Goal: Information Seeking & Learning: Learn about a topic

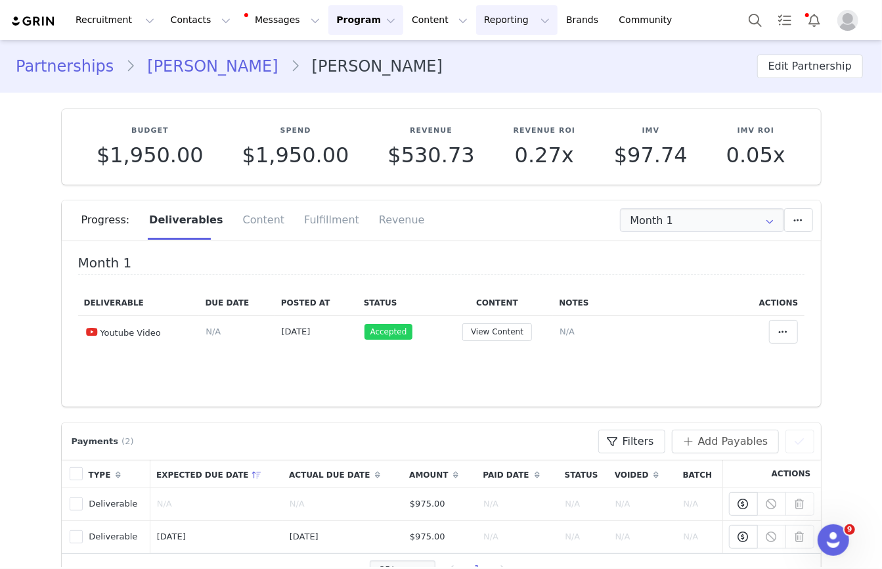
click at [476, 20] on button "Reporting Reporting" at bounding box center [516, 20] width 81 height 30
click at [474, 85] on p "Report Builder" at bounding box center [487, 83] width 66 height 14
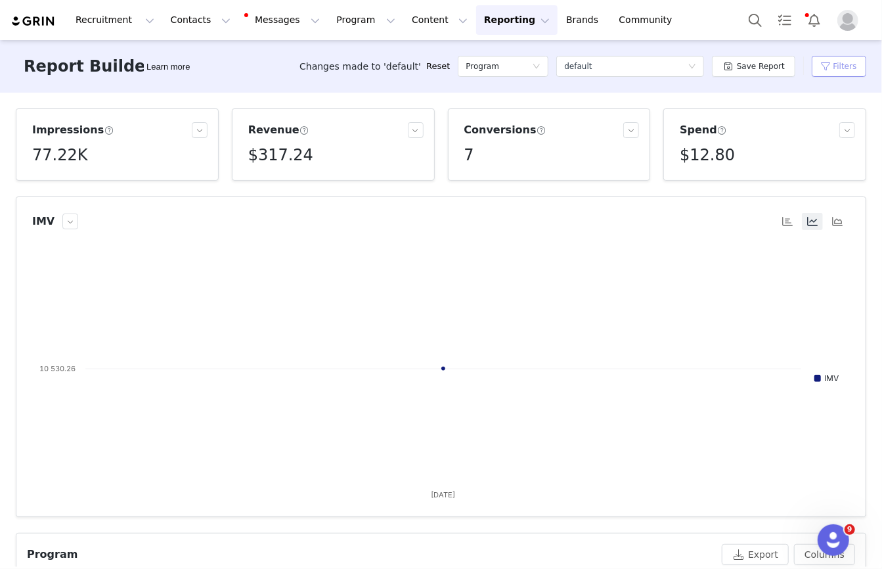
click at [822, 61] on button "Filters" at bounding box center [839, 66] width 55 height 21
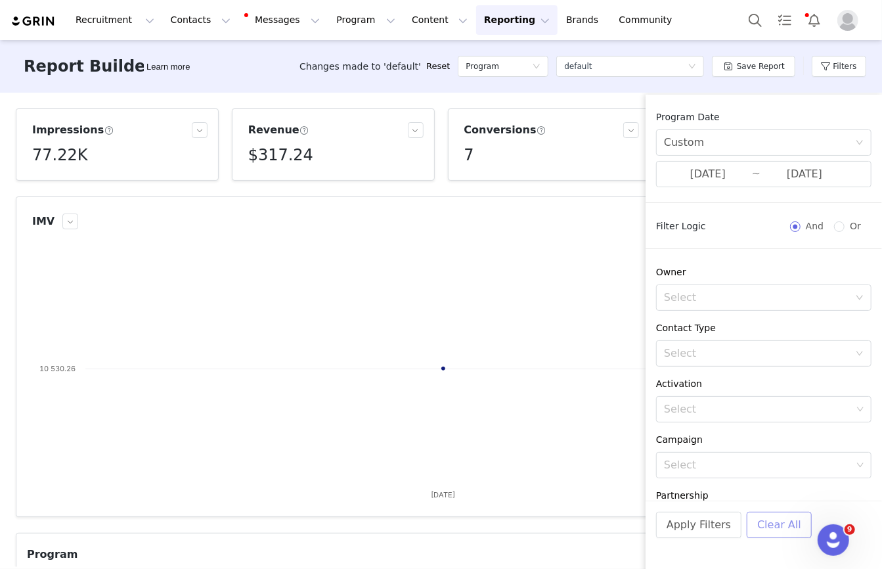
click at [764, 525] on button "Clear All" at bounding box center [779, 525] width 65 height 26
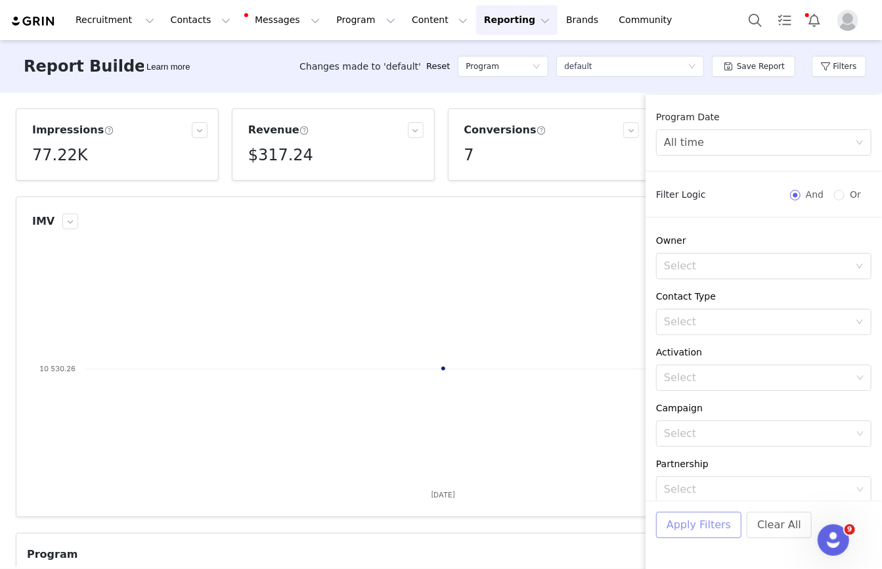
click at [696, 525] on button "Apply Filters" at bounding box center [698, 525] width 85 height 26
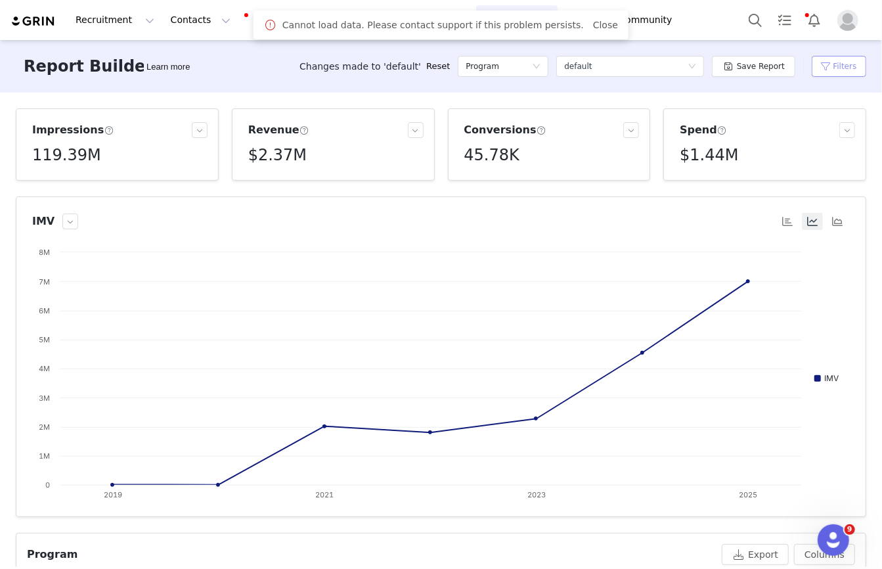
click at [833, 64] on button "Filters" at bounding box center [839, 66] width 55 height 21
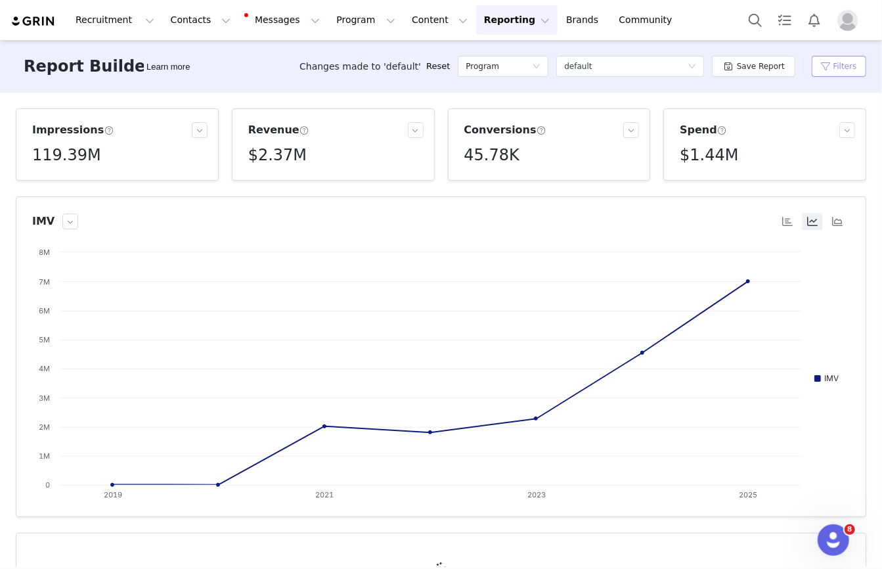
click at [832, 75] on button "Filters" at bounding box center [839, 66] width 55 height 21
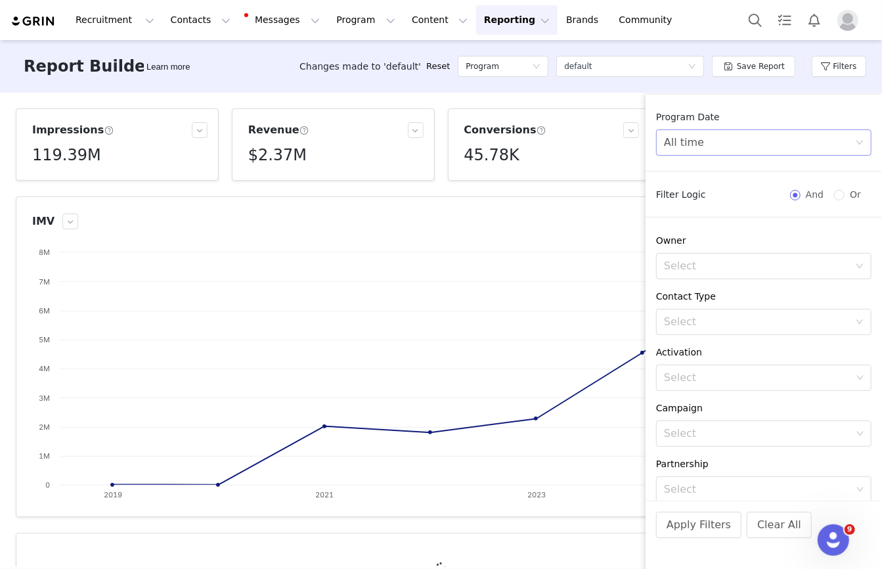
click at [734, 150] on div "All time" at bounding box center [759, 142] width 191 height 25
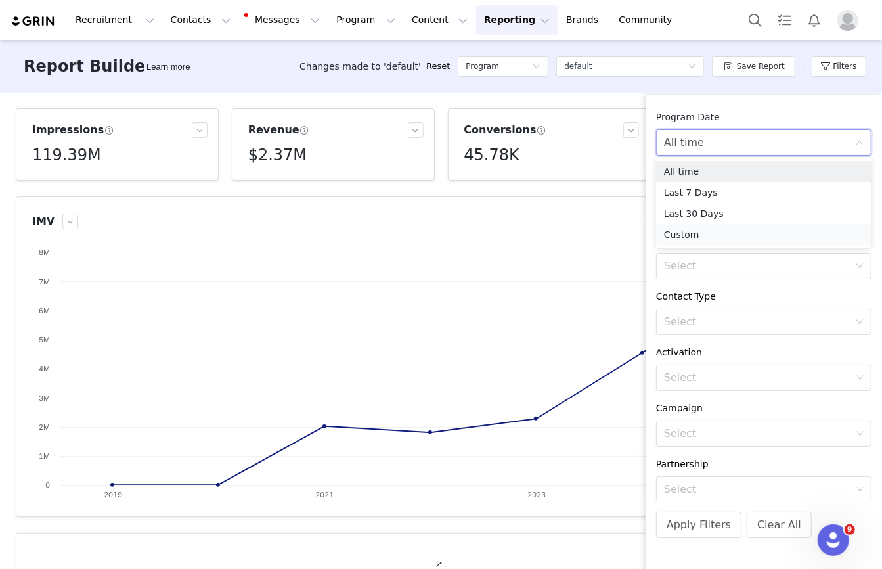
click at [684, 238] on li "Custom" at bounding box center [763, 234] width 215 height 21
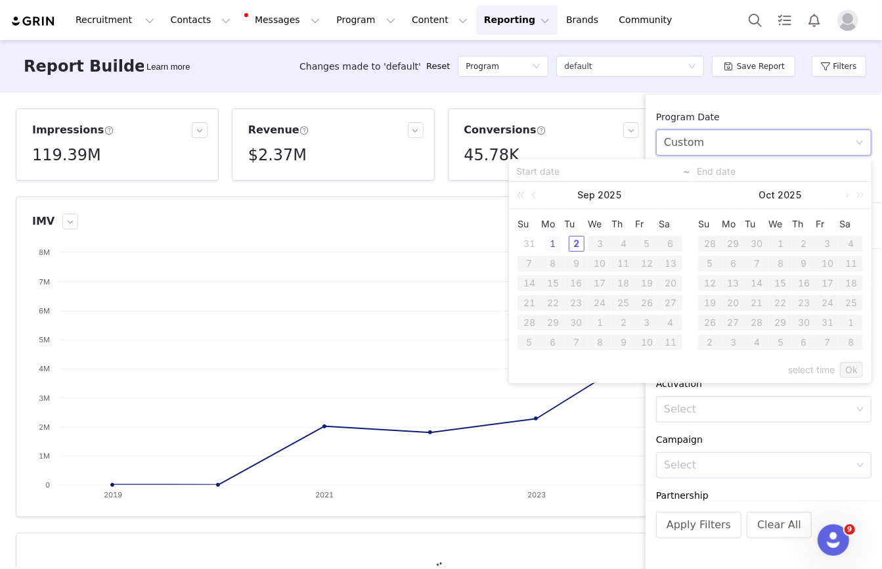
click at [549, 237] on div "1" at bounding box center [553, 244] width 16 height 16
type input "09/01/2025"
click at [549, 237] on div "1" at bounding box center [553, 244] width 16 height 16
type input "09/01/2025"
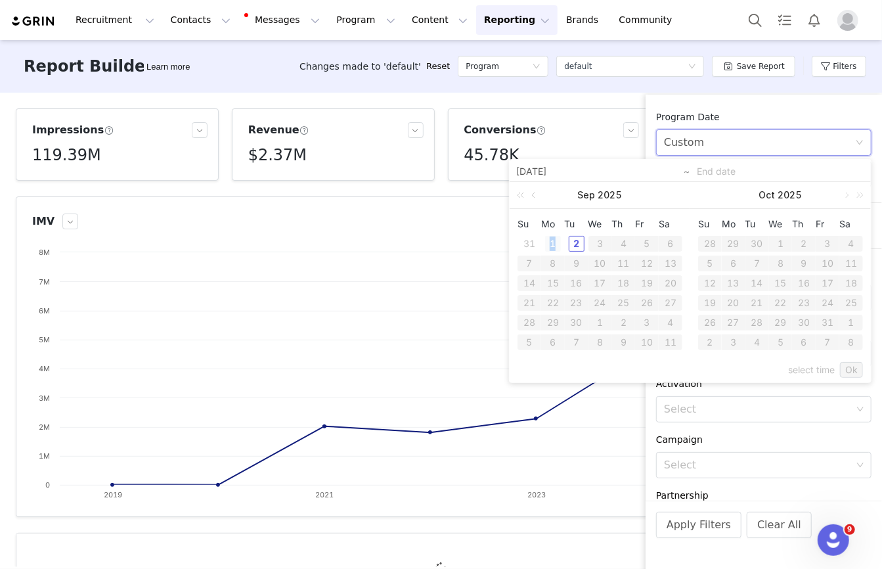
type input "09/01/2025"
click at [849, 369] on link "Ok" at bounding box center [851, 370] width 23 height 16
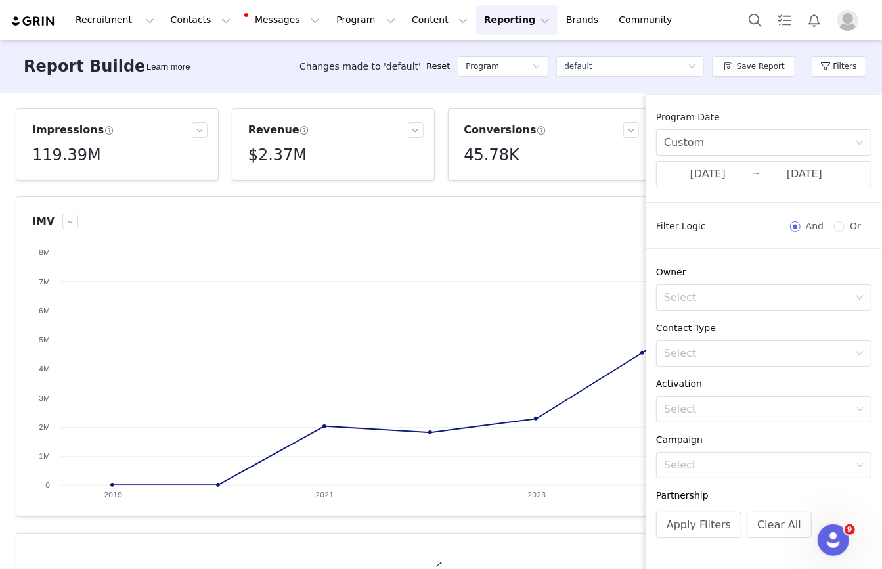
scroll to position [198, 0]
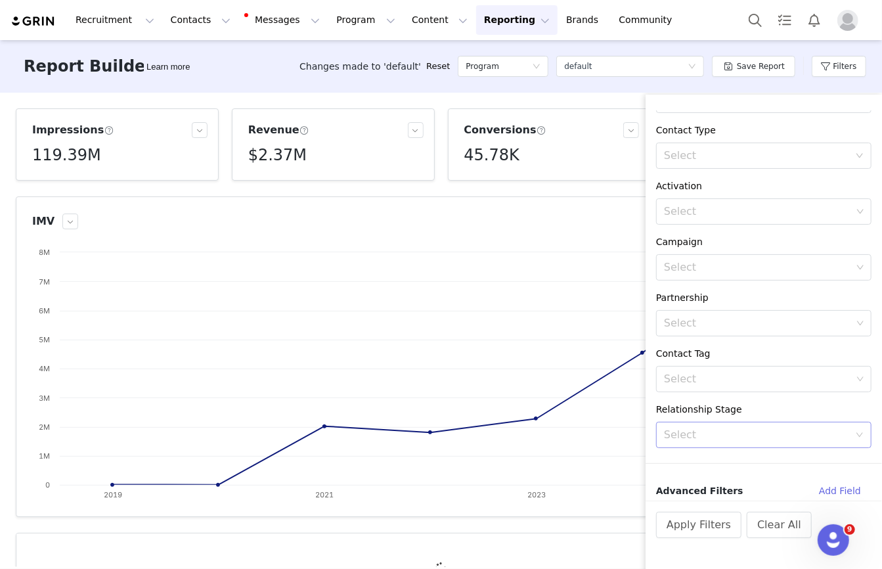
click at [761, 435] on div "Select" at bounding box center [756, 434] width 185 height 13
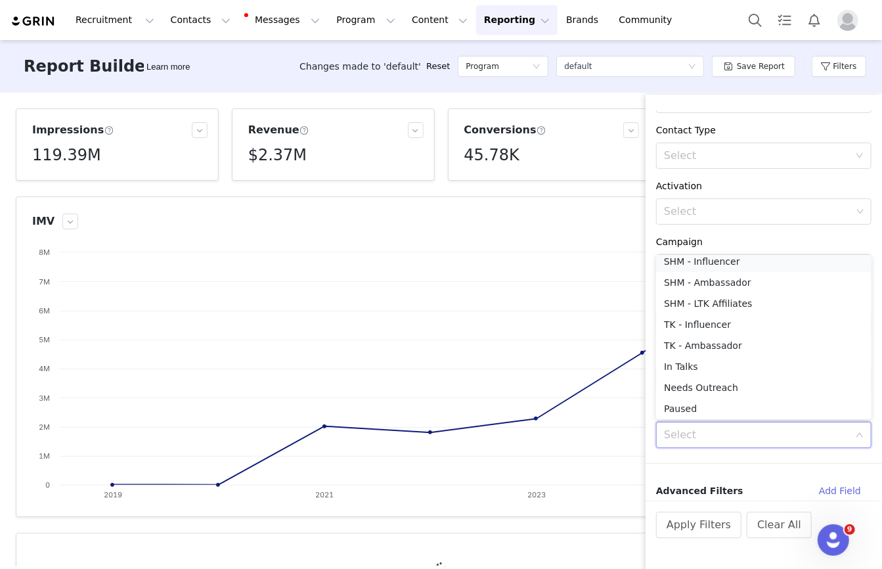
scroll to position [2, 0]
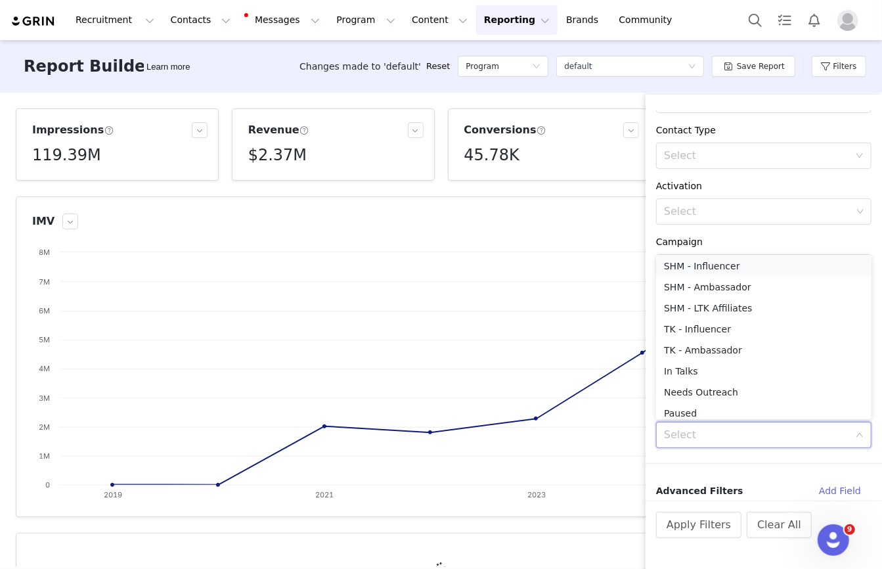
click at [732, 261] on li "SHM - Influencer" at bounding box center [763, 265] width 215 height 21
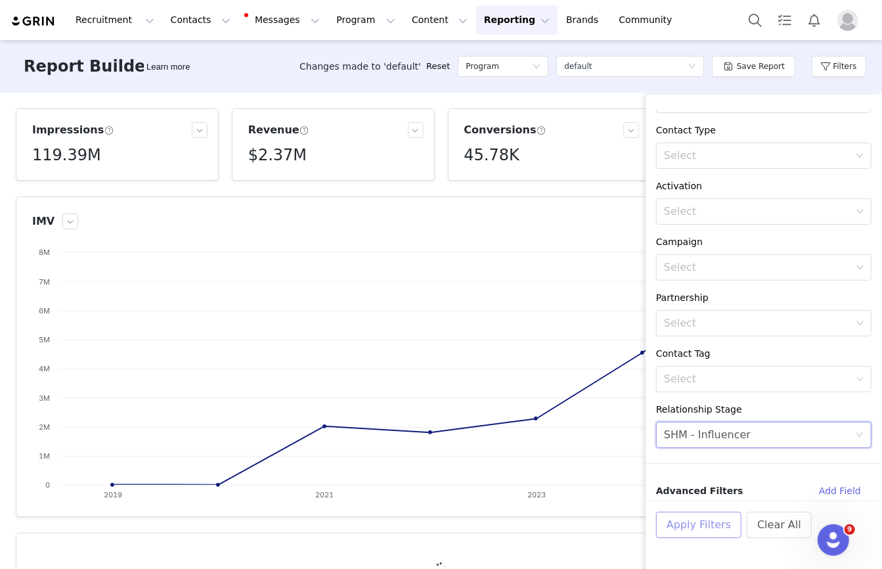
click at [690, 521] on button "Apply Filters" at bounding box center [698, 525] width 85 height 26
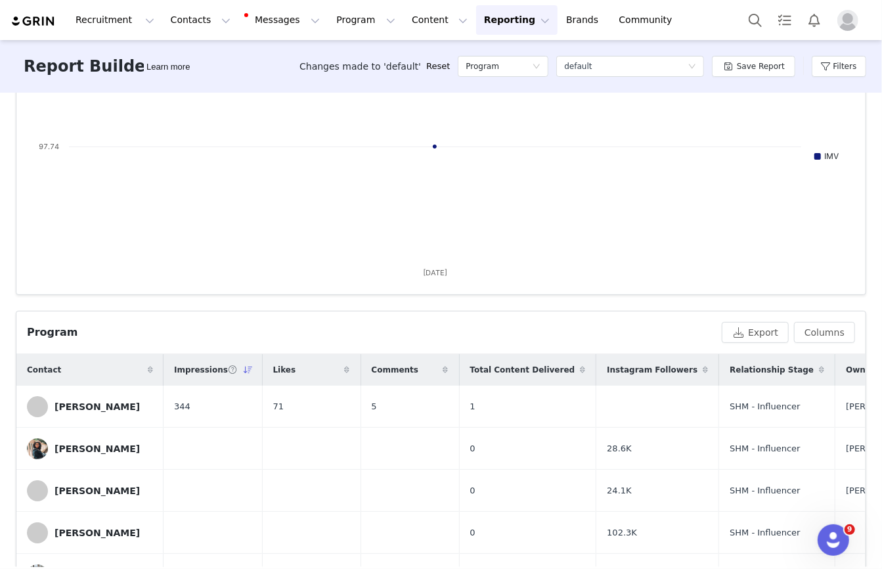
scroll to position [0, 0]
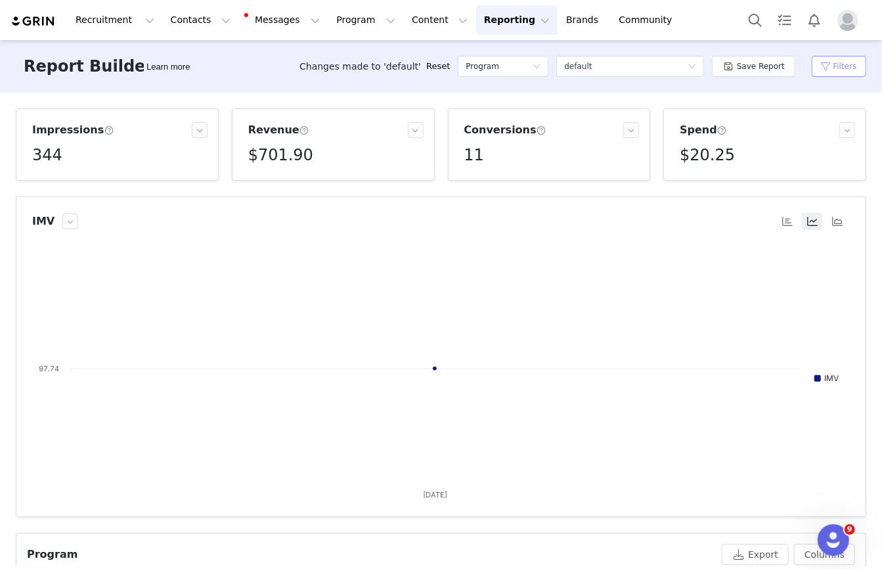
click at [841, 66] on button "Filters" at bounding box center [839, 66] width 55 height 21
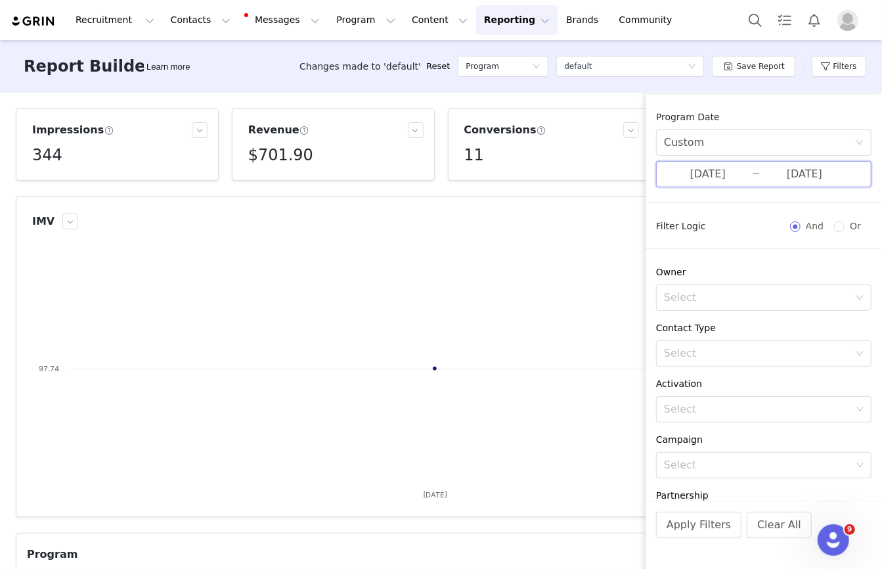
click at [748, 183] on span "09/01/2025 ~ 09/01/2025" at bounding box center [763, 174] width 215 height 26
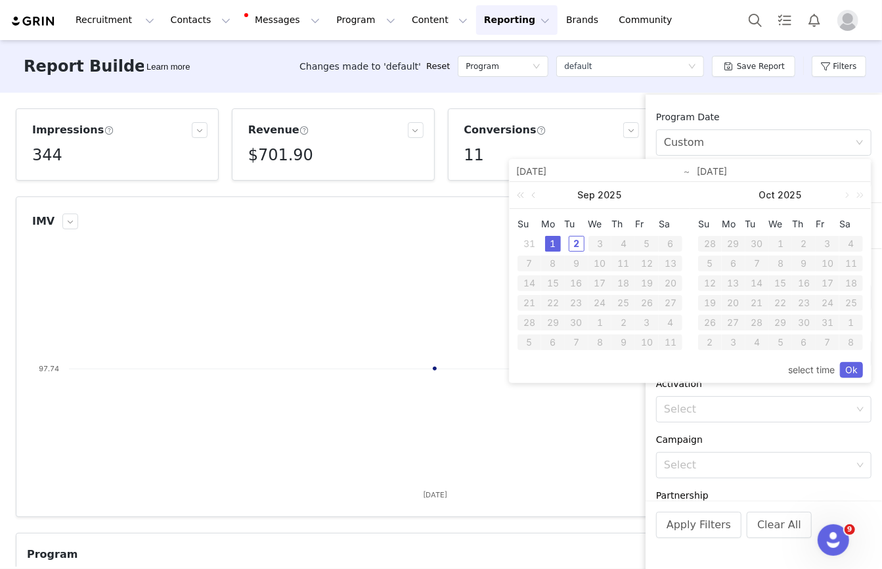
click at [533, 243] on div "31" at bounding box center [529, 244] width 16 height 16
type input "08/31/2025"
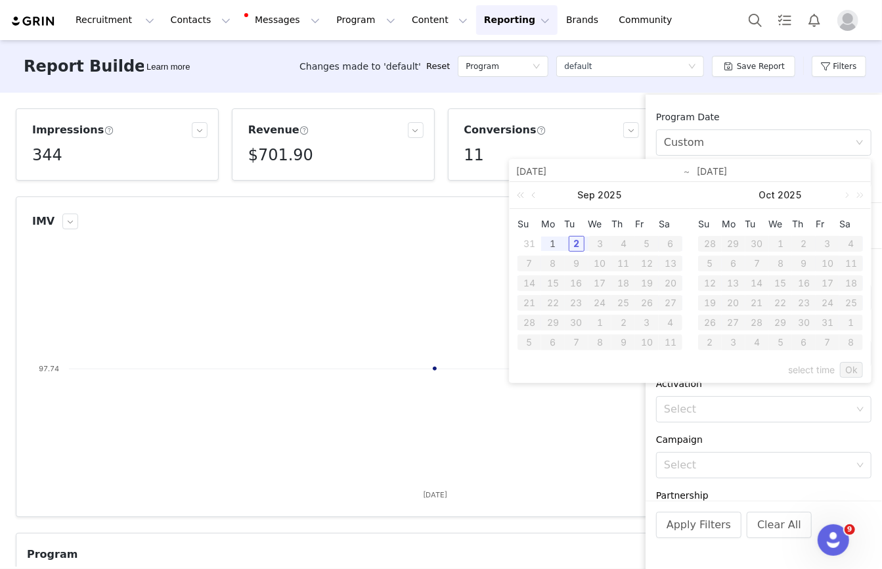
type input "08/31/2025"
click at [849, 370] on link "Ok" at bounding box center [851, 370] width 23 height 16
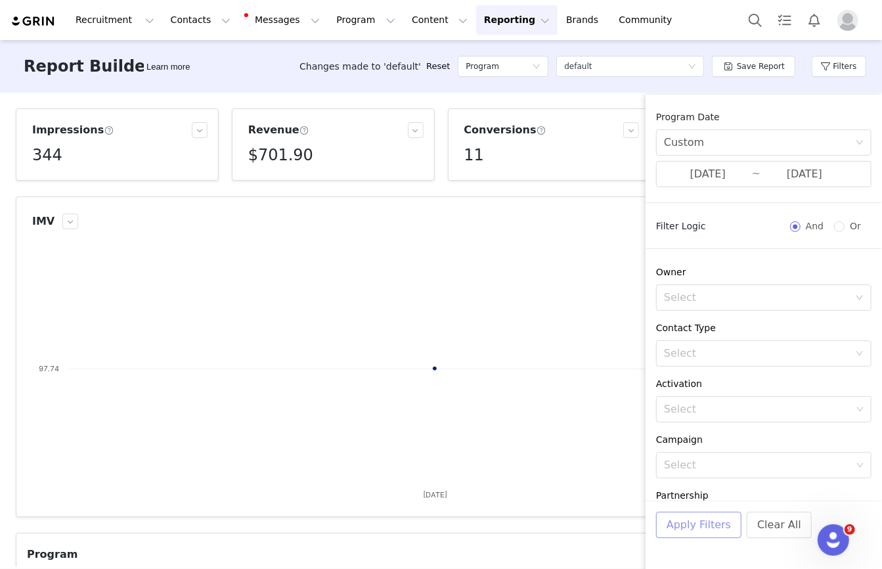
click at [684, 518] on button "Apply Filters" at bounding box center [698, 525] width 85 height 26
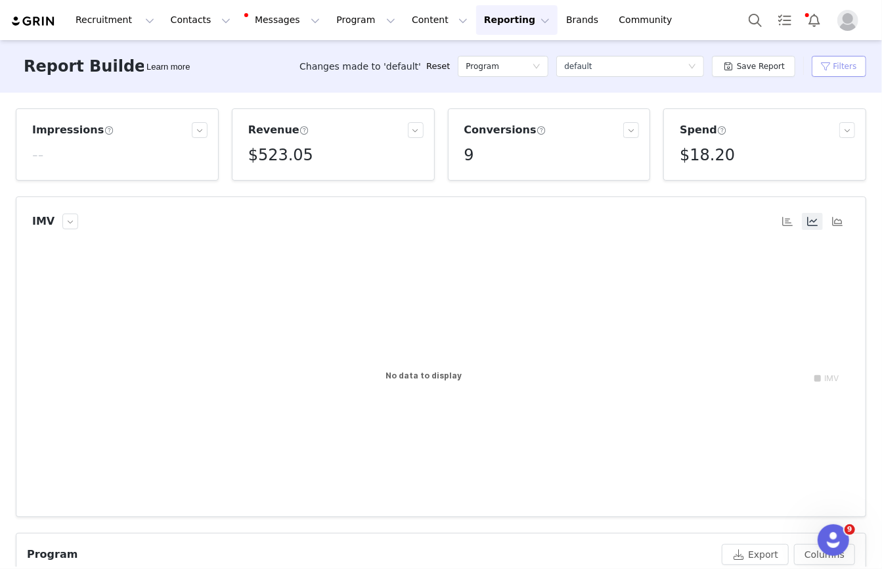
click at [821, 64] on button "Filters" at bounding box center [839, 66] width 55 height 21
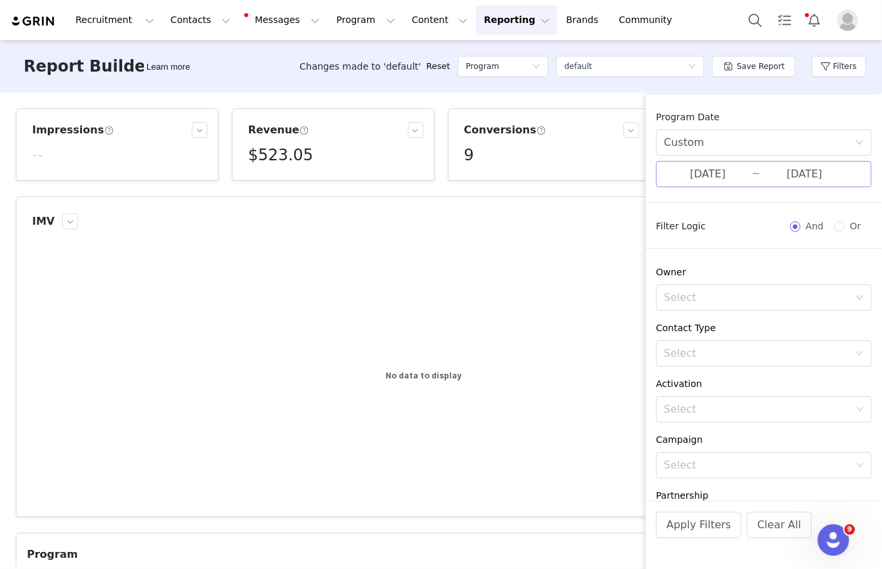
click at [730, 166] on input "08/31/2025" at bounding box center [708, 174] width 88 height 17
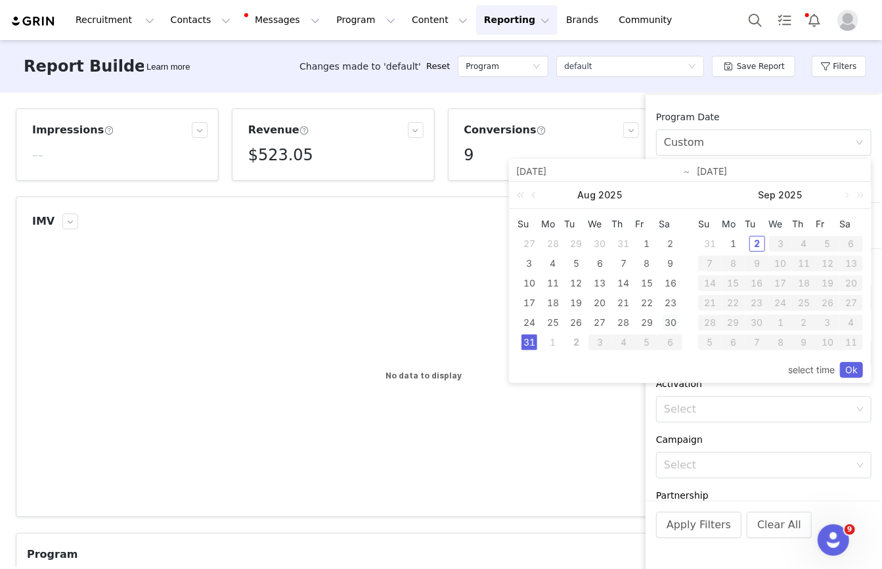
click at [667, 322] on div "30" at bounding box center [671, 323] width 16 height 16
type input "08/30/2025"
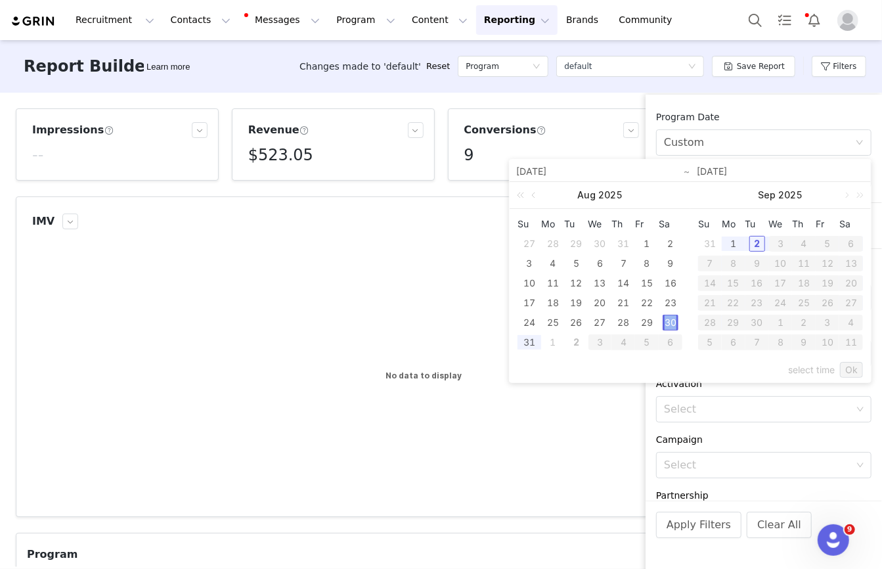
type input "08/30/2025"
click at [856, 368] on link "Ok" at bounding box center [851, 370] width 23 height 16
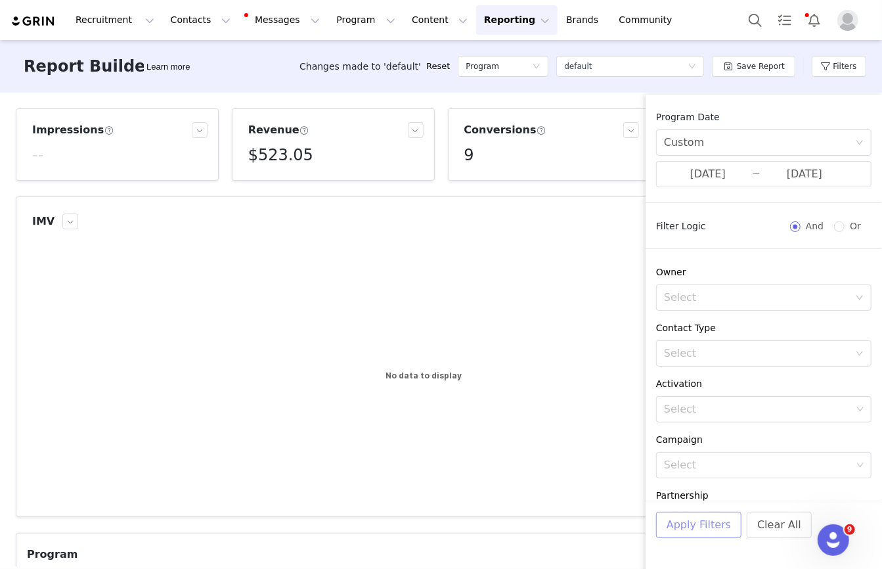
click at [690, 521] on button "Apply Filters" at bounding box center [698, 525] width 85 height 26
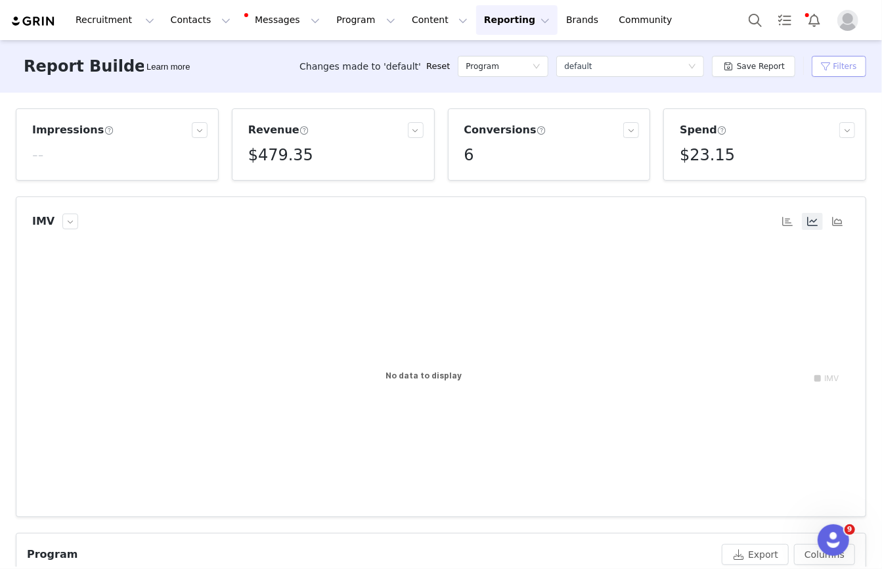
click at [853, 74] on button "Filters" at bounding box center [839, 66] width 55 height 21
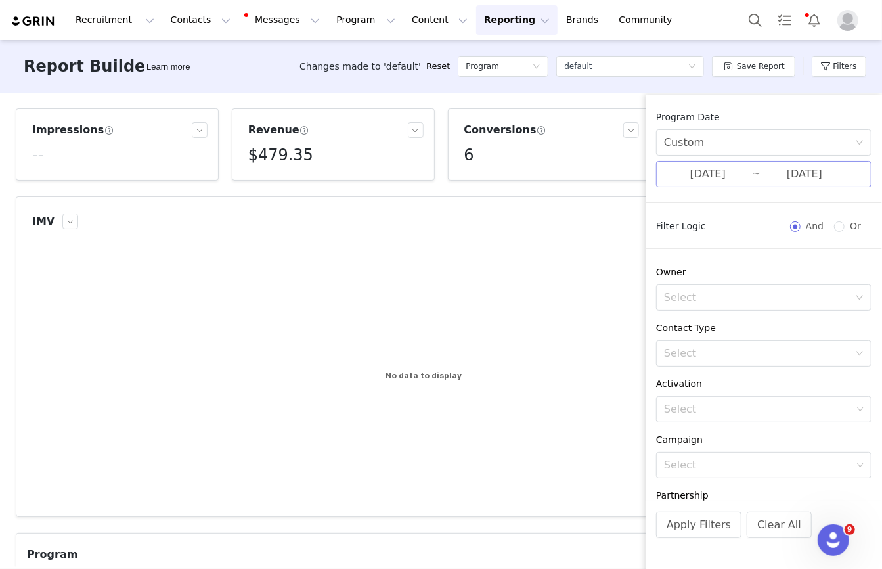
click at [749, 181] on input "08/30/2025" at bounding box center [708, 174] width 88 height 17
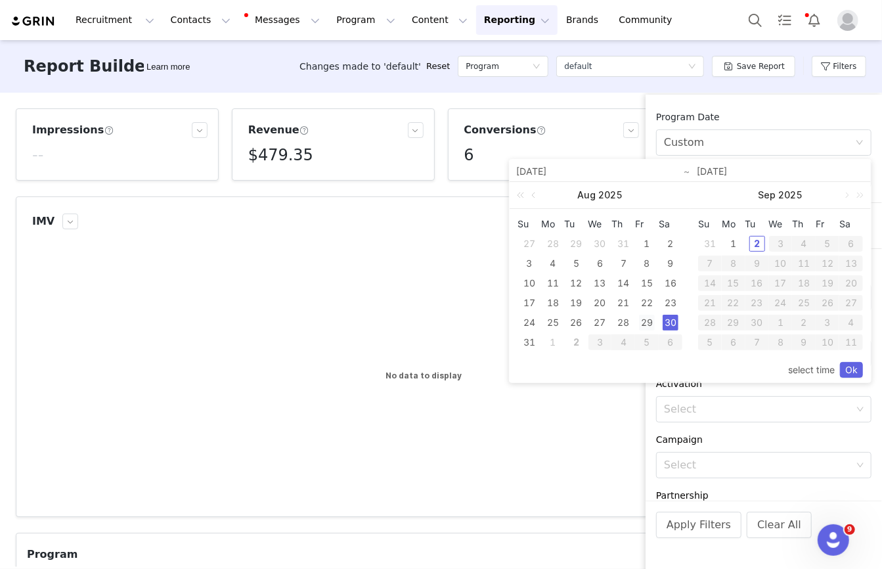
click at [651, 325] on div "29" at bounding box center [647, 323] width 16 height 16
type input "[DATE]"
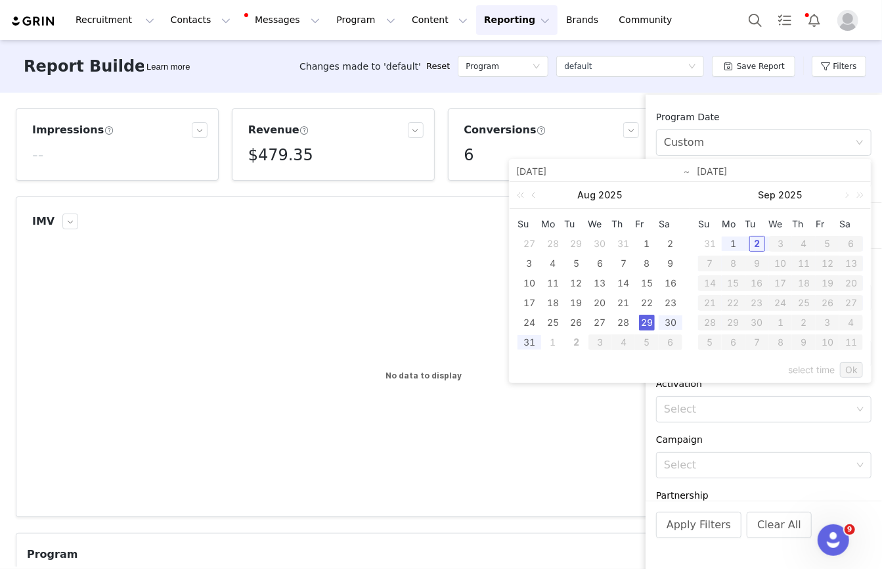
type input "[DATE]"
click at [855, 370] on link "Ok" at bounding box center [851, 370] width 23 height 16
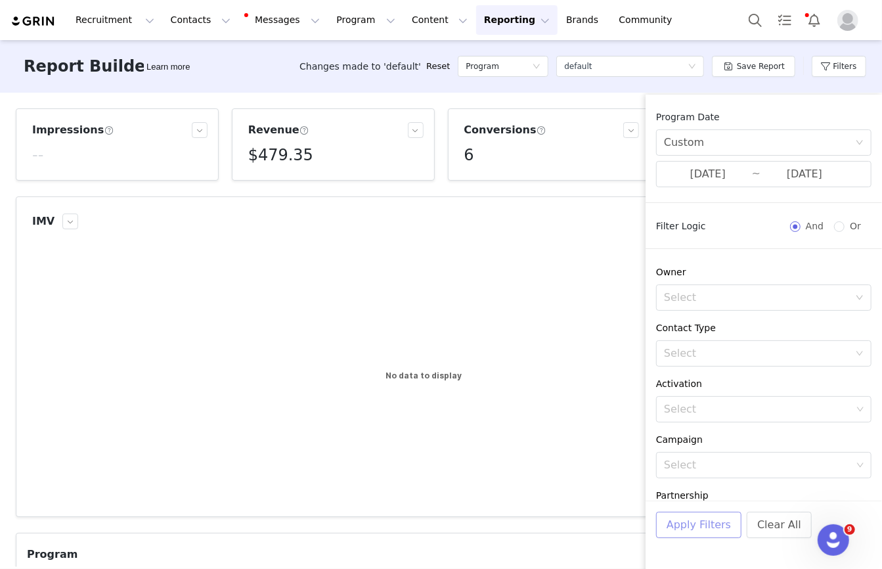
click at [685, 522] on button "Apply Filters" at bounding box center [698, 525] width 85 height 26
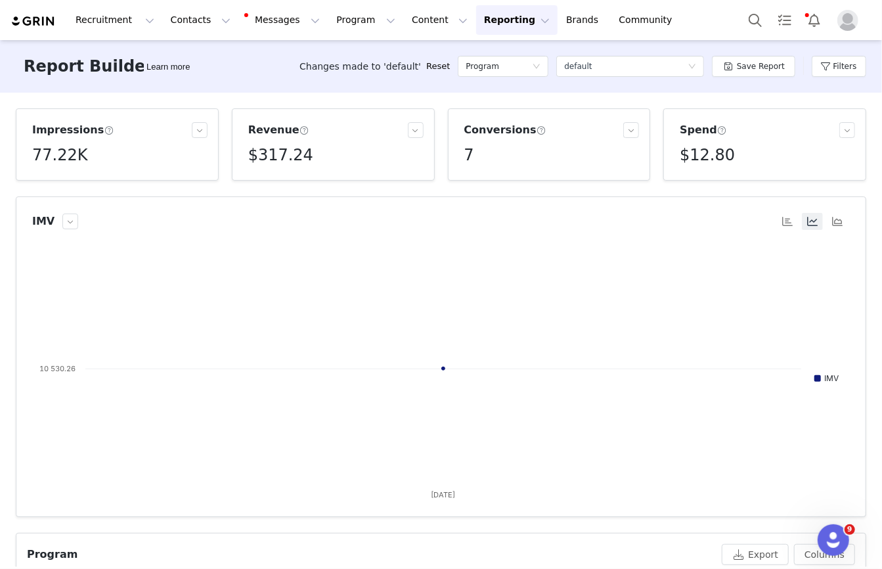
click at [62, 158] on h5 "77.22K" at bounding box center [59, 155] width 55 height 24
click at [51, 194] on div "77,221" at bounding box center [51, 185] width 38 height 21
copy p "77,221"
click at [841, 70] on button "Filters" at bounding box center [839, 66] width 55 height 21
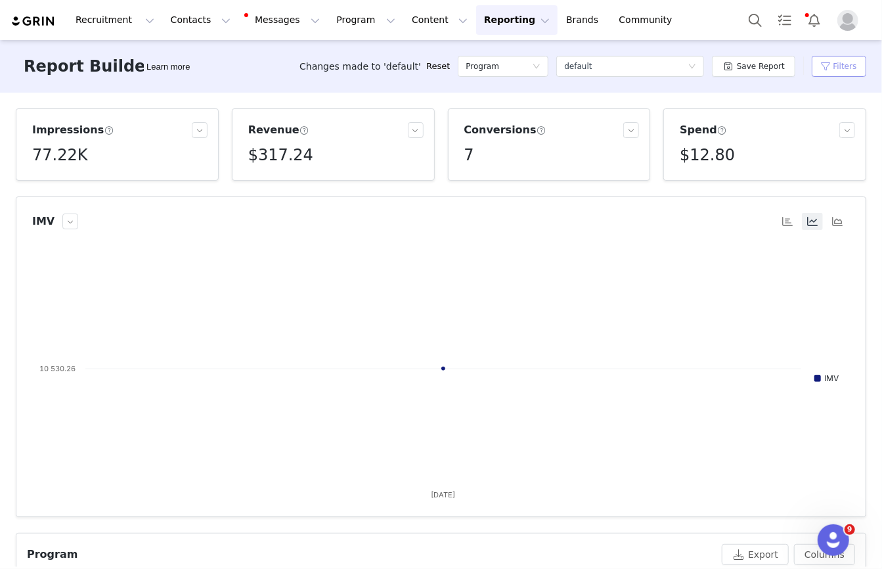
click at [841, 70] on button "Filters" at bounding box center [839, 66] width 55 height 21
click at [840, 67] on button "Filters" at bounding box center [839, 66] width 55 height 21
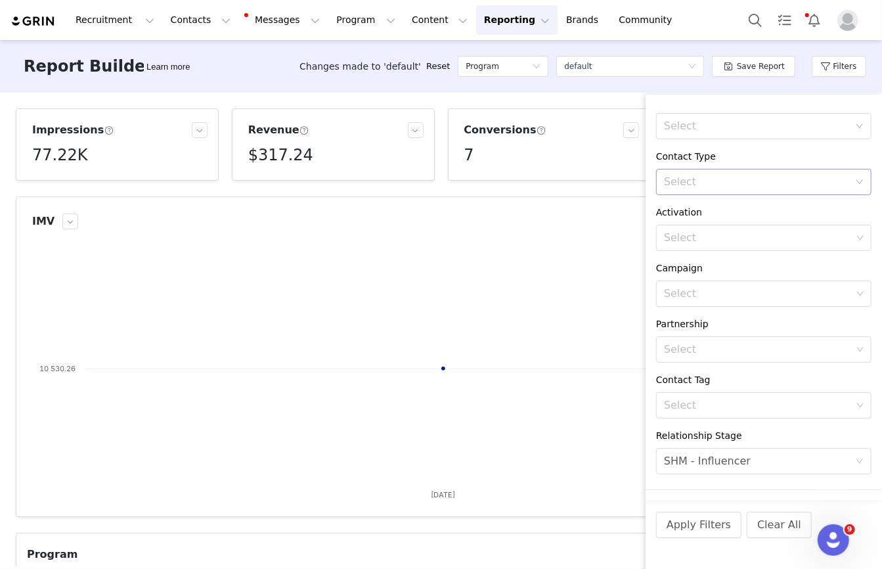
scroll to position [198, 0]
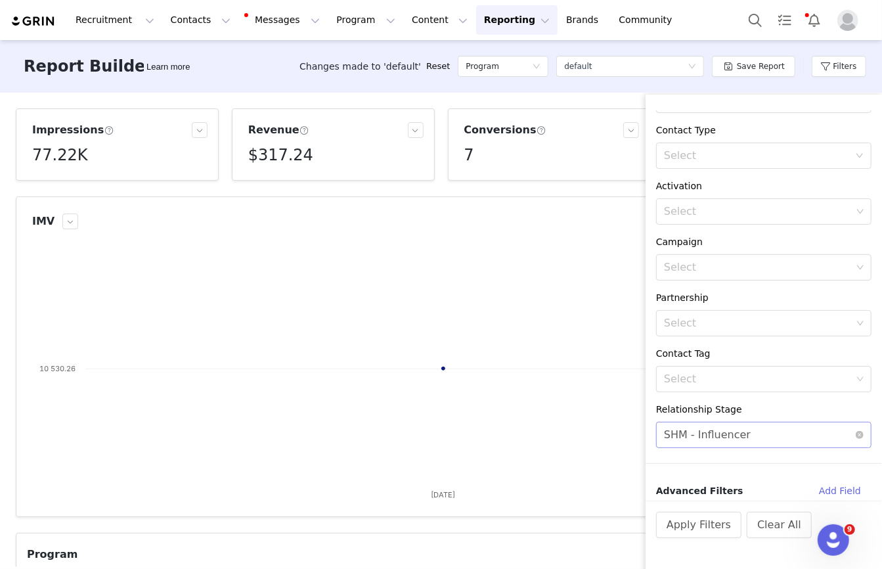
click at [725, 439] on div "SHM - Influencer" at bounding box center [707, 434] width 87 height 25
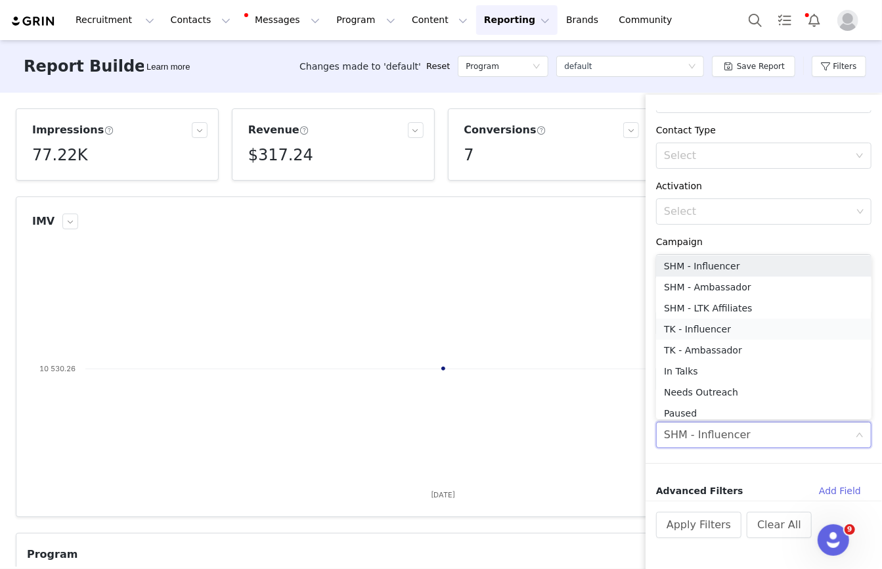
scroll to position [7, 0]
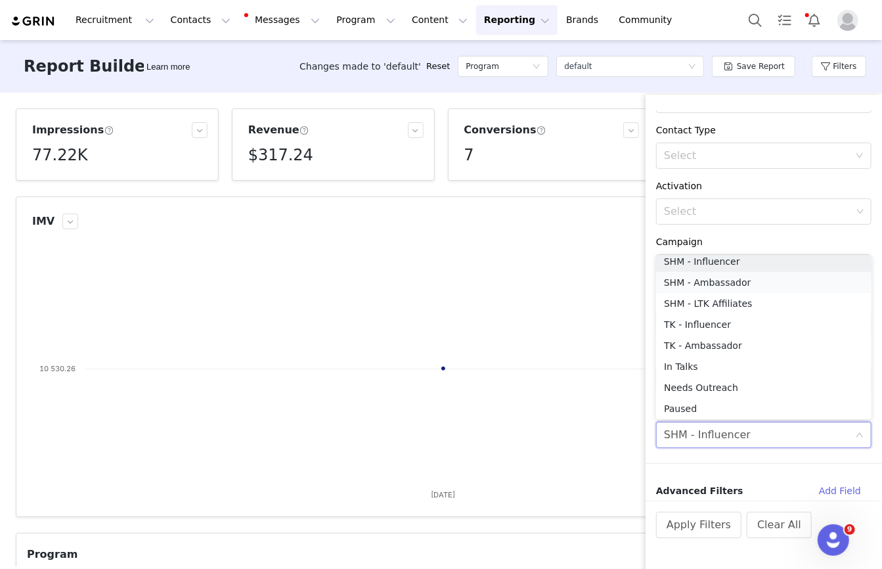
click at [724, 285] on li "SHM - Ambassador" at bounding box center [763, 282] width 215 height 21
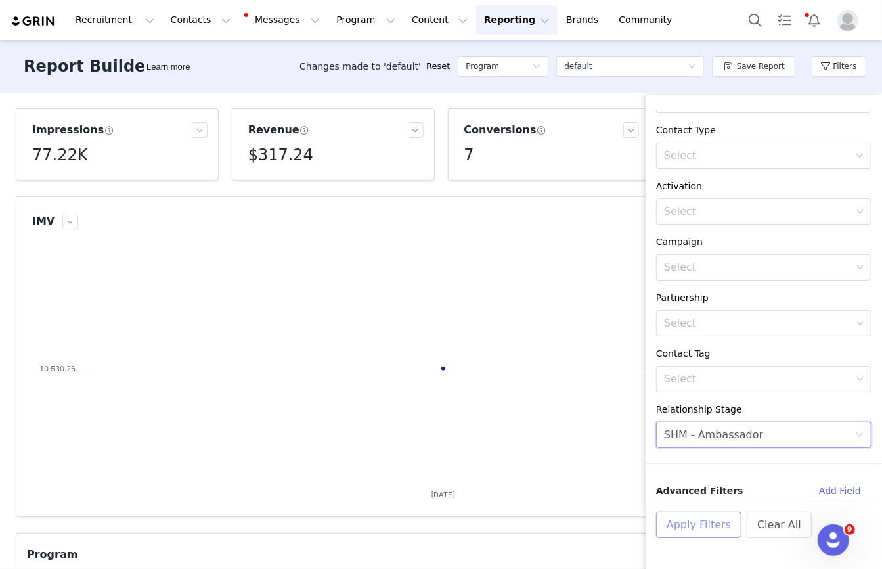
click at [692, 533] on button "Apply Filters" at bounding box center [698, 525] width 85 height 26
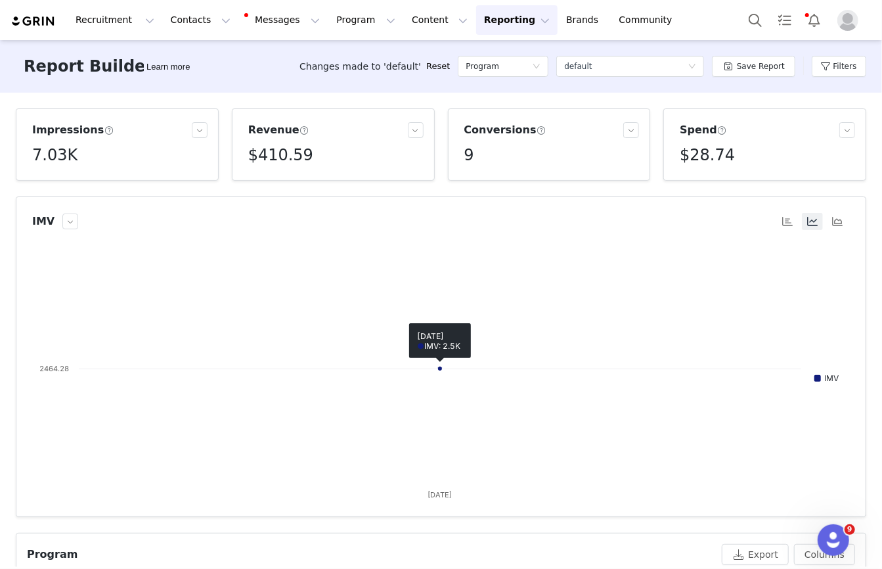
click at [60, 146] on h5 "7.03K" at bounding box center [54, 155] width 45 height 24
click at [51, 188] on p "7,034" at bounding box center [48, 185] width 22 height 12
copy p "7,034"
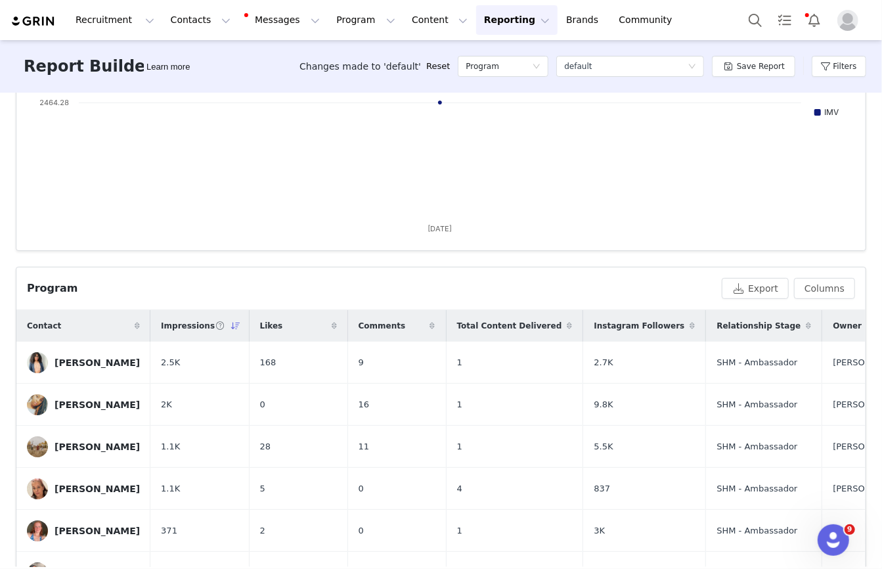
scroll to position [0, 0]
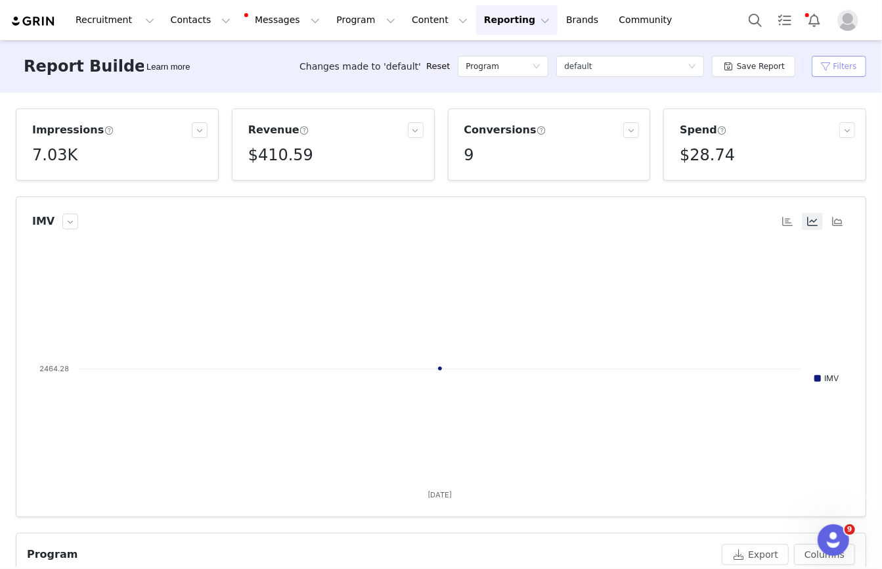
click at [824, 70] on button "Filters" at bounding box center [839, 66] width 55 height 21
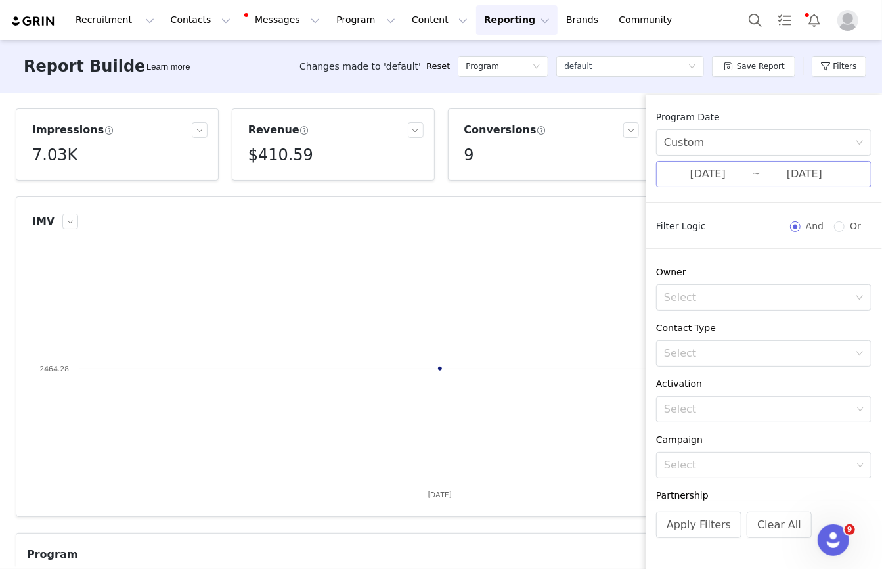
click at [772, 172] on input "[DATE]" at bounding box center [805, 174] width 88 height 17
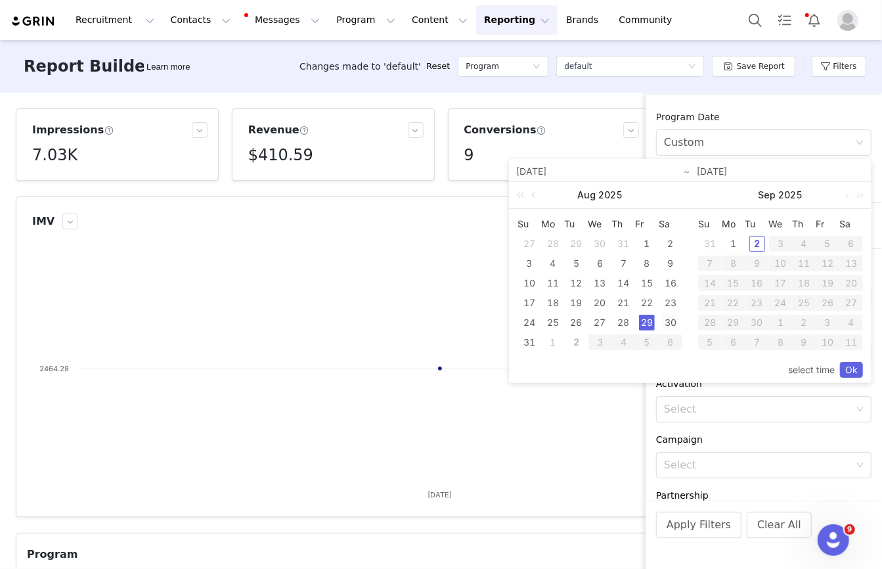
click at [673, 326] on div "30" at bounding box center [671, 323] width 16 height 16
type input "08/30/2025"
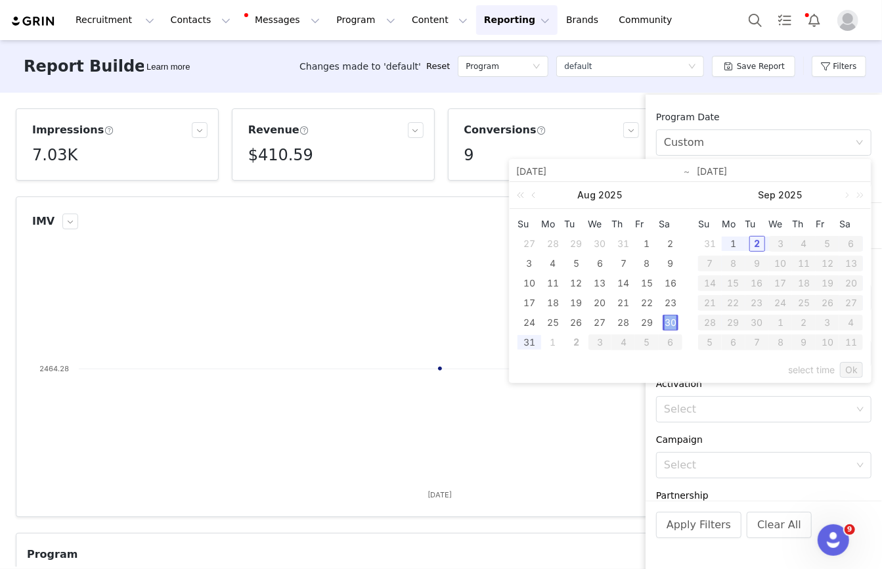
type input "08/30/2025"
click at [858, 367] on link "Ok" at bounding box center [851, 370] width 23 height 16
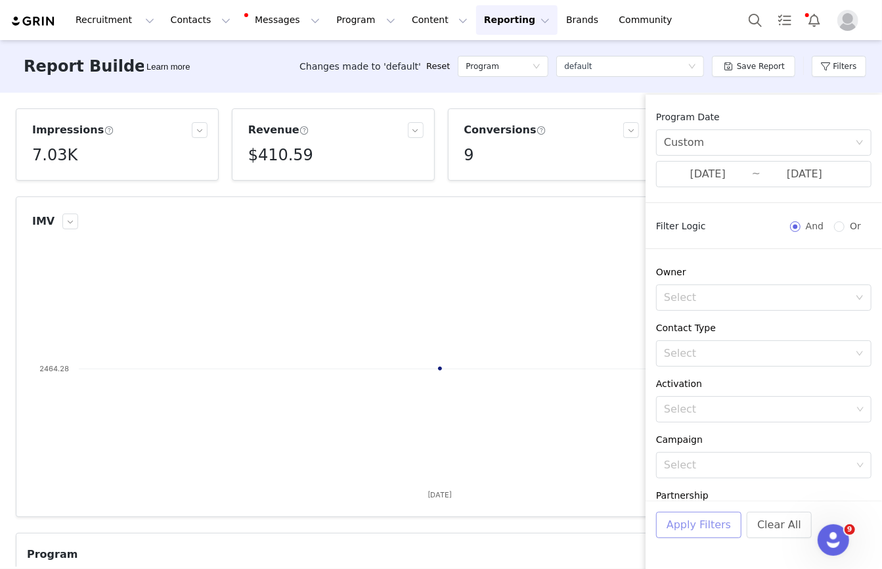
click at [715, 525] on button "Apply Filters" at bounding box center [698, 525] width 85 height 26
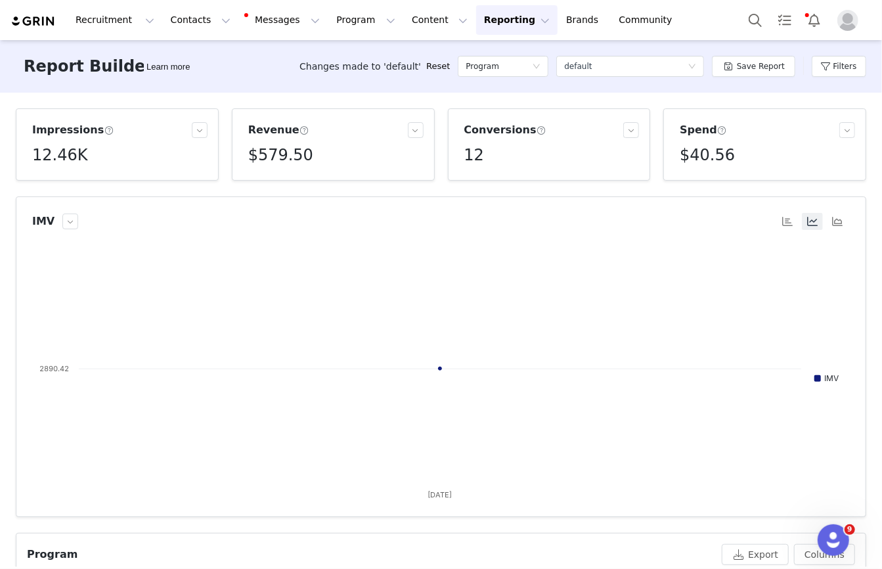
click at [67, 162] on h5 "12.46K" at bounding box center [59, 155] width 55 height 24
click at [58, 187] on p "12,460" at bounding box center [51, 185] width 28 height 12
copy p "12,460"
click at [840, 64] on button "Filters" at bounding box center [839, 66] width 55 height 21
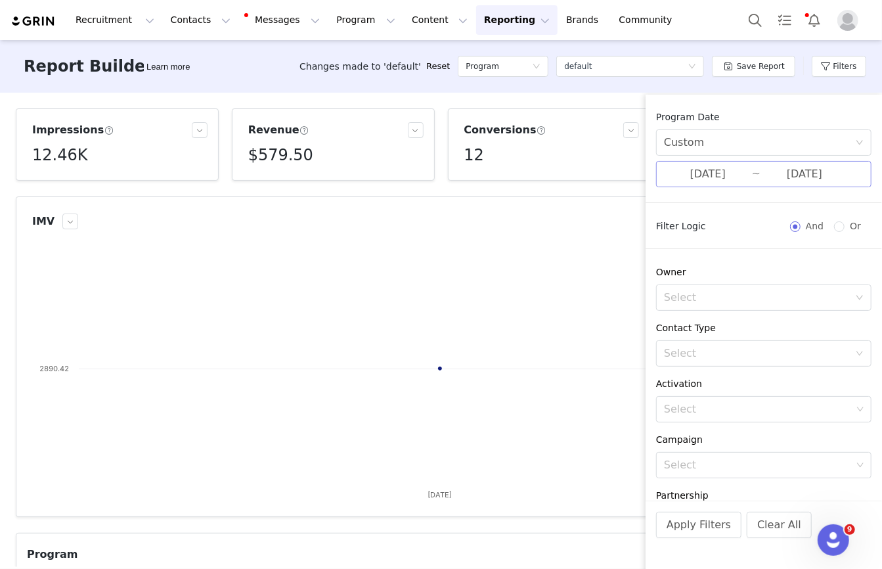
click at [708, 175] on input "08/30/2025" at bounding box center [708, 174] width 88 height 17
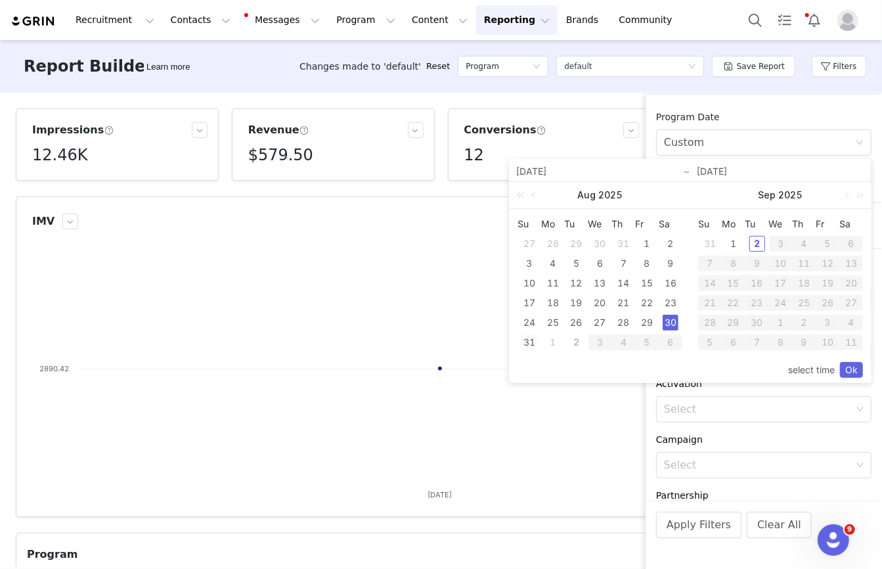
click at [531, 344] on div "31" at bounding box center [529, 342] width 16 height 16
type input "08/31/2025"
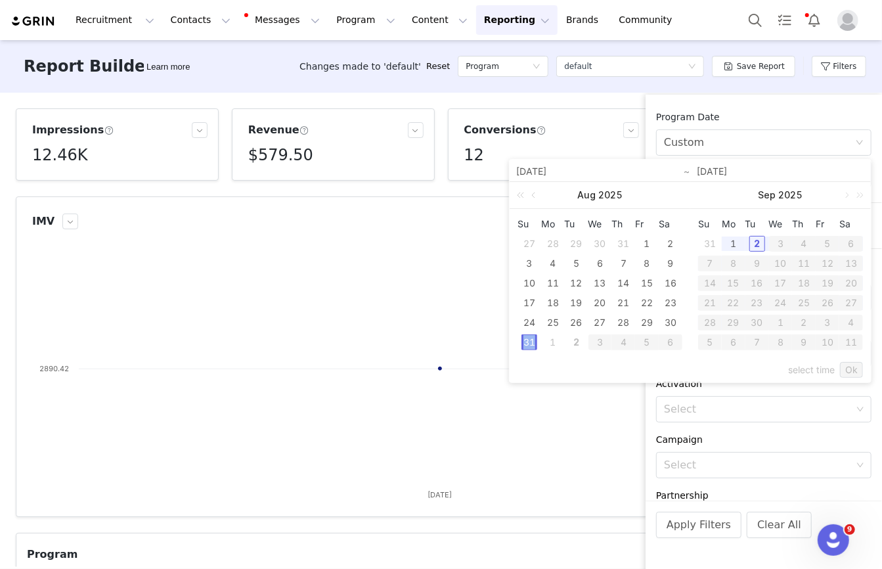
type input "08/31/2025"
click at [856, 368] on link "Ok" at bounding box center [851, 370] width 23 height 16
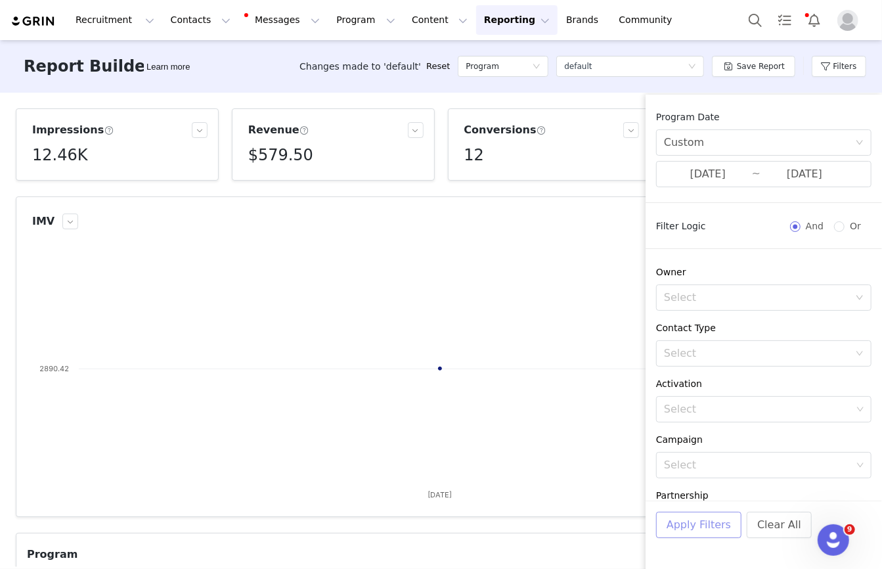
click at [710, 525] on button "Apply Filters" at bounding box center [698, 525] width 85 height 26
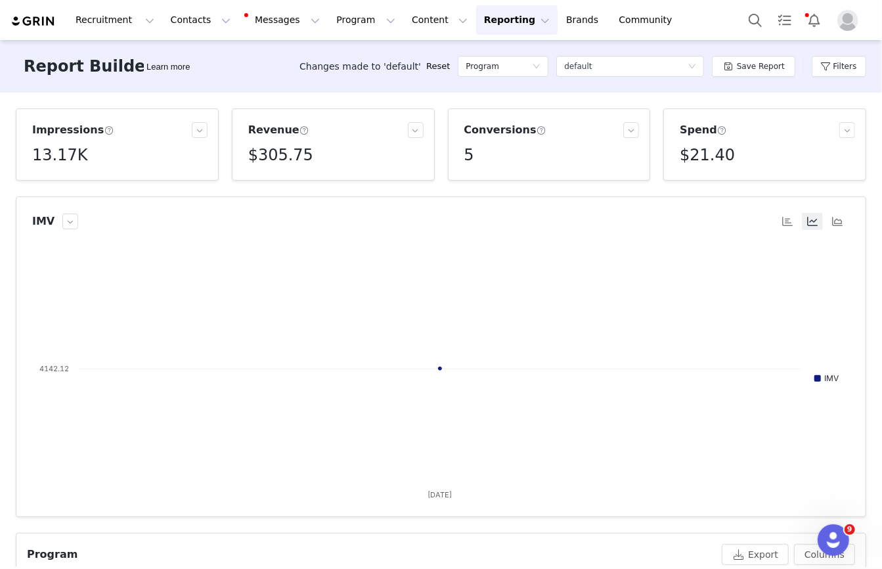
click at [710, 525] on div "Impressions 13.17K Revenue $305.75 Conversions 5 Spend $21.40 IMV Created with …" at bounding box center [441, 330] width 882 height 474
click at [64, 164] on h5 "13.17K" at bounding box center [59, 155] width 55 height 24
click at [75, 155] on h5 "13.17K" at bounding box center [59, 155] width 55 height 24
click at [835, 68] on button "Filters" at bounding box center [839, 66] width 55 height 21
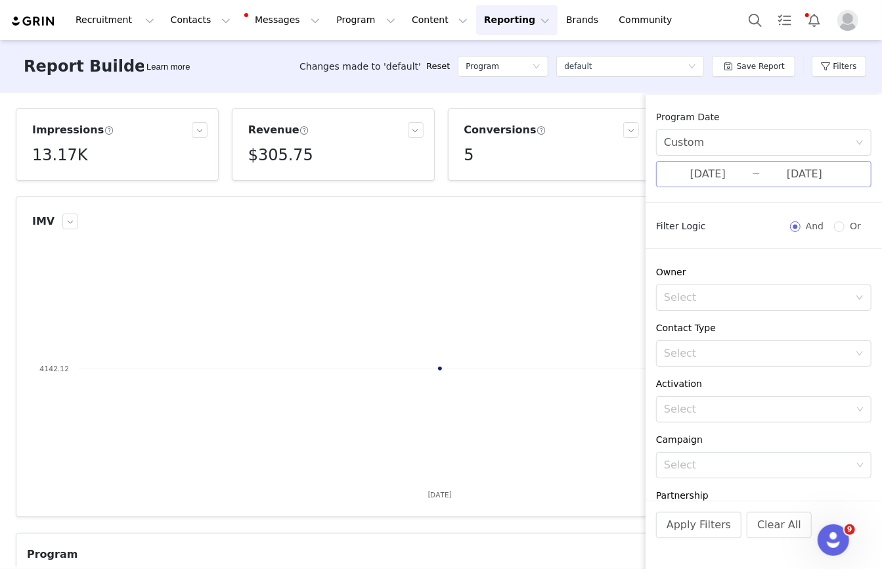
click at [749, 175] on input "08/31/2025" at bounding box center [708, 174] width 88 height 17
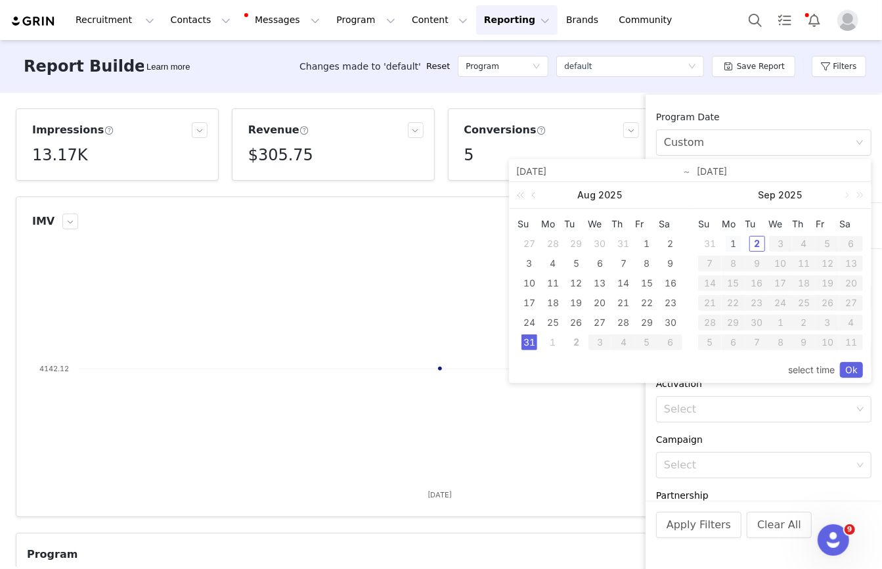
click at [733, 240] on div "1" at bounding box center [734, 244] width 16 height 16
type input "09/01/2025"
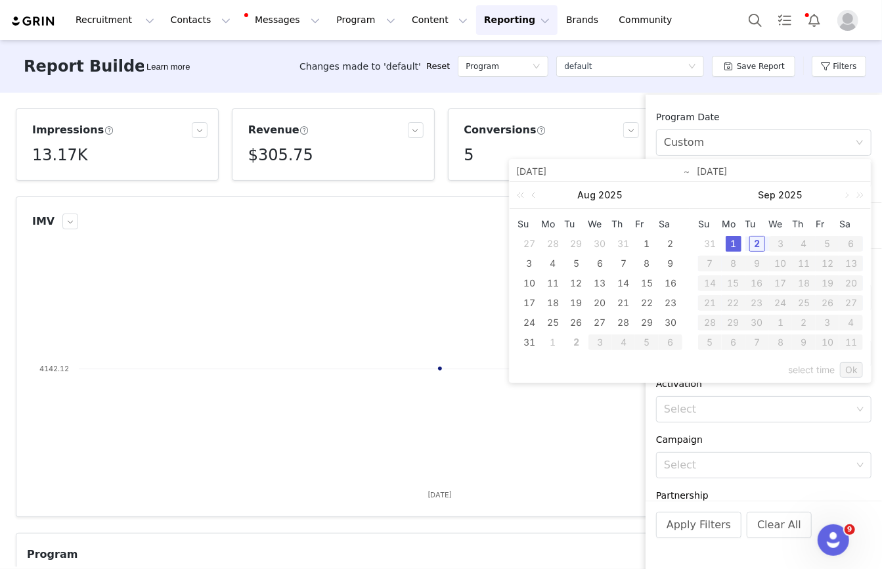
type input "09/01/2025"
click at [852, 366] on link "Ok" at bounding box center [851, 370] width 23 height 16
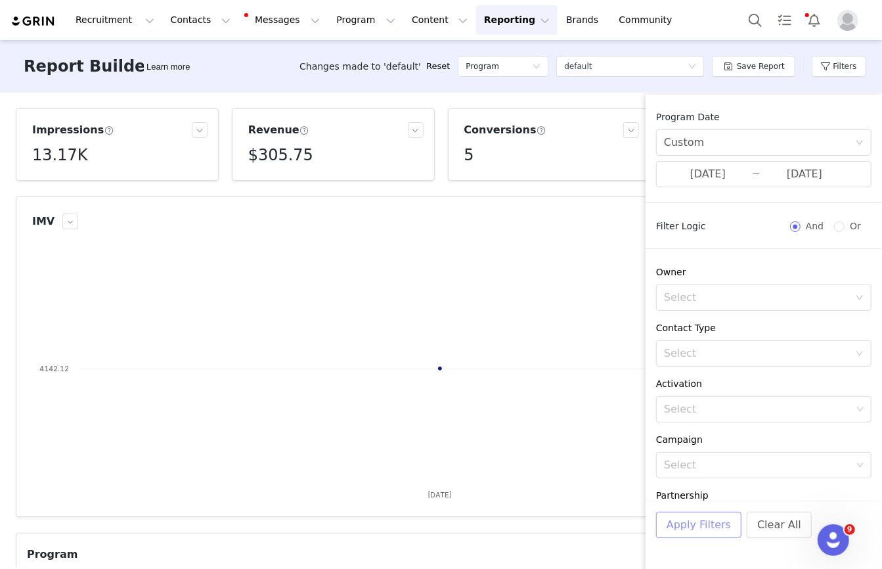
click at [715, 529] on button "Apply Filters" at bounding box center [698, 525] width 85 height 26
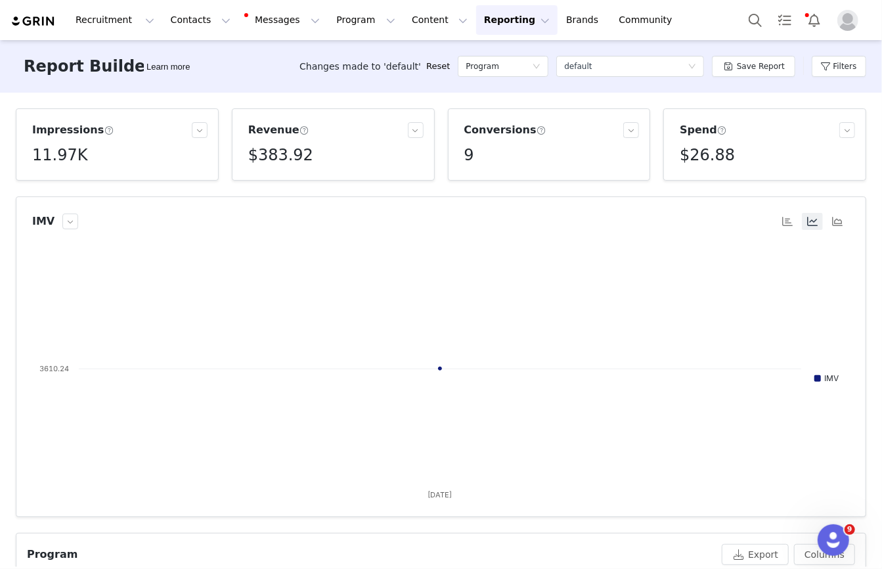
click at [70, 154] on h5 "11.97K" at bounding box center [59, 155] width 55 height 24
click at [49, 182] on div "Impressions 11.97K Revenue $383.92 Conversions 9 Spend $26.88 IMV Created with …" at bounding box center [441, 330] width 882 height 474
click at [66, 154] on h5 "11.97K" at bounding box center [59, 155] width 55 height 24
click at [51, 181] on p "11,969" at bounding box center [51, 185] width 28 height 12
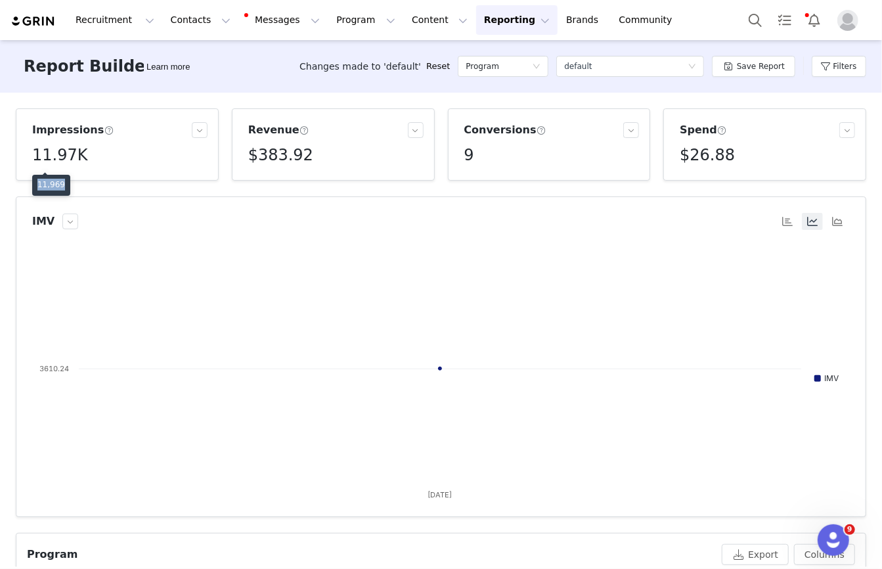
copy p "11,969"
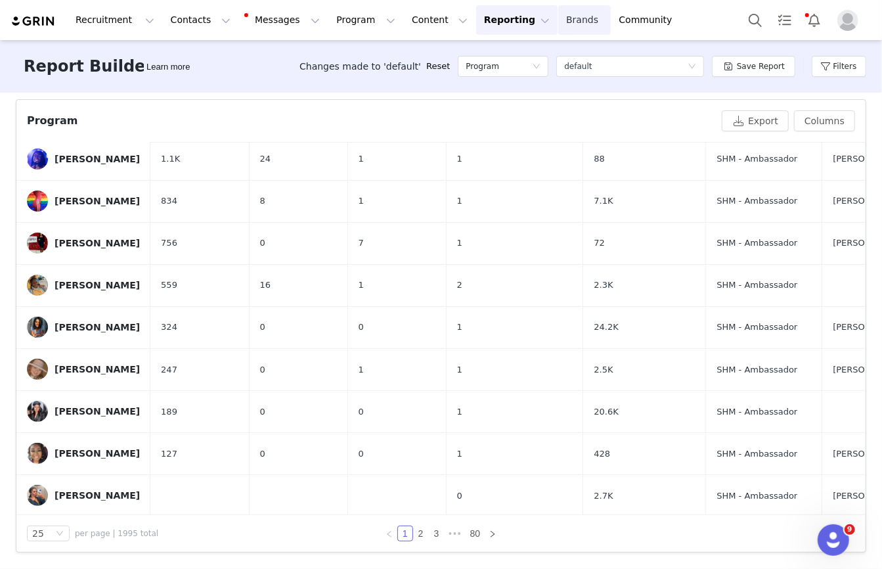
scroll to position [94, 0]
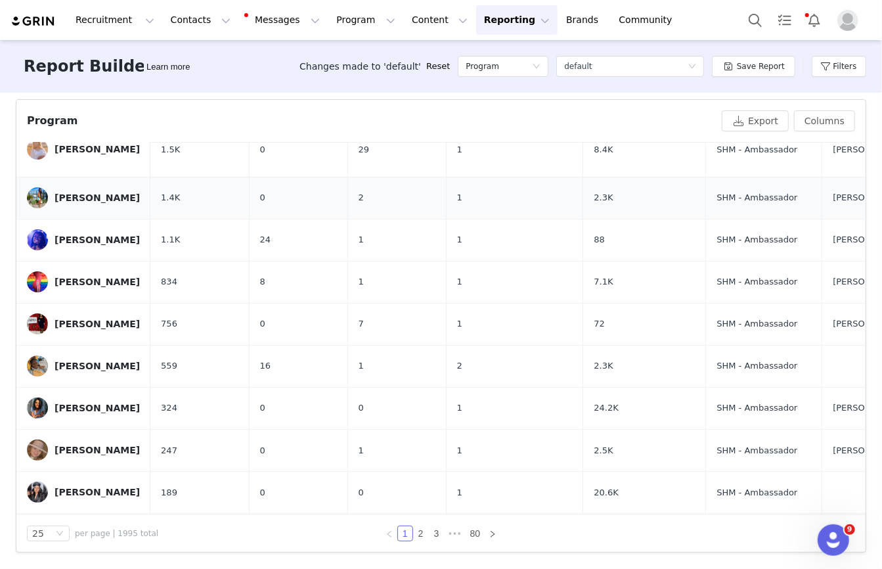
click at [177, 191] on span "1.4K" at bounding box center [170, 197] width 19 height 13
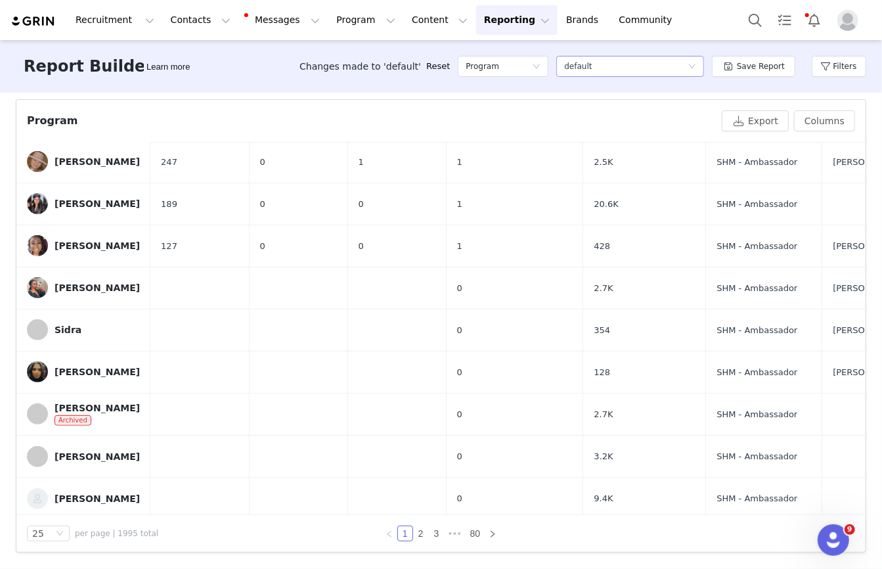
scroll to position [0, 0]
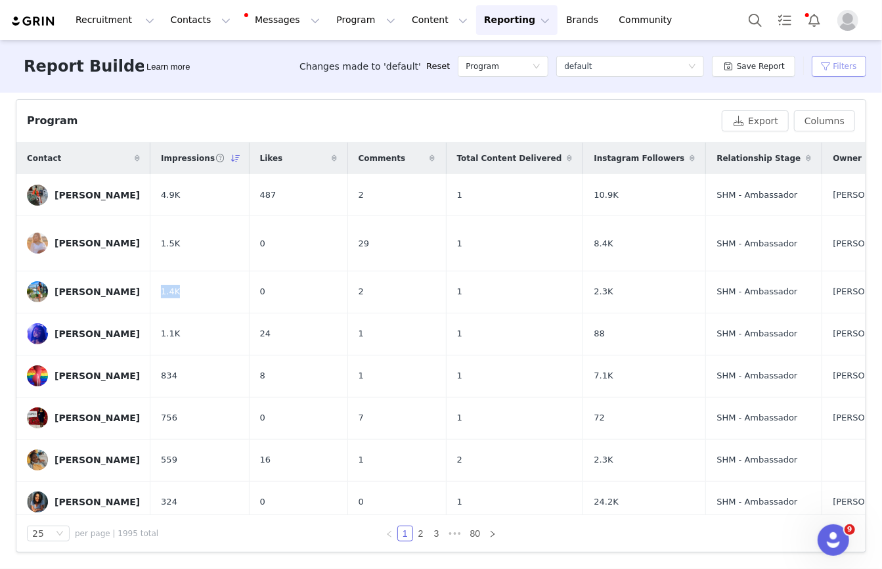
click at [843, 70] on button "Filters" at bounding box center [839, 66] width 55 height 21
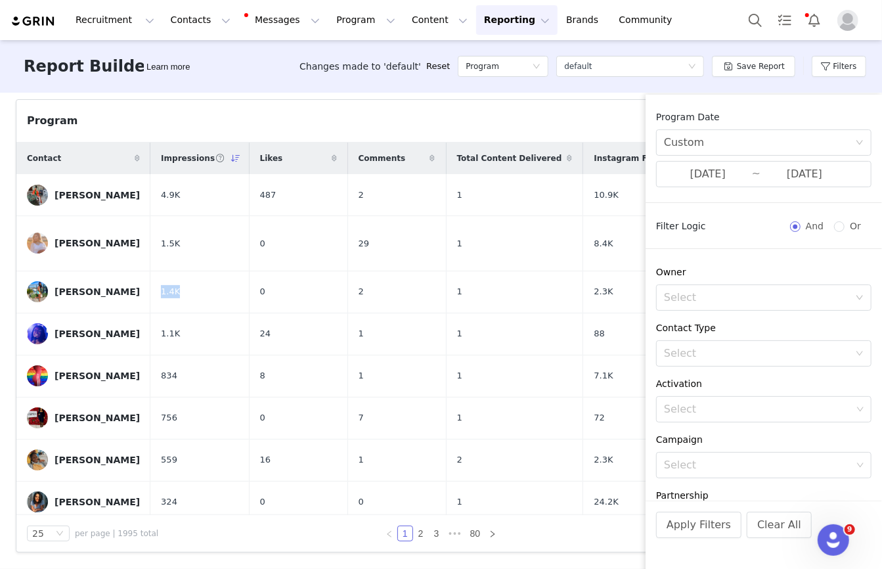
scroll to position [198, 0]
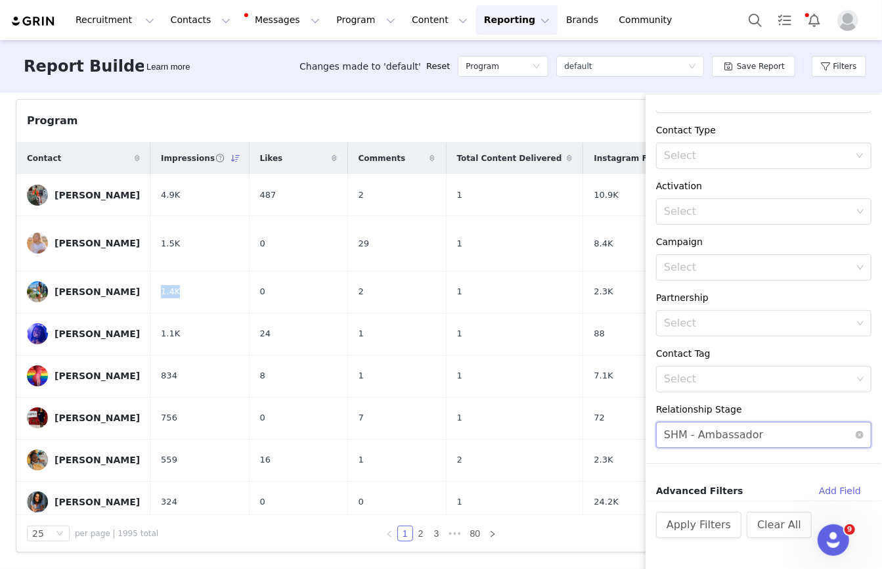
click at [730, 440] on div "SHM - Ambassador" at bounding box center [713, 434] width 99 height 25
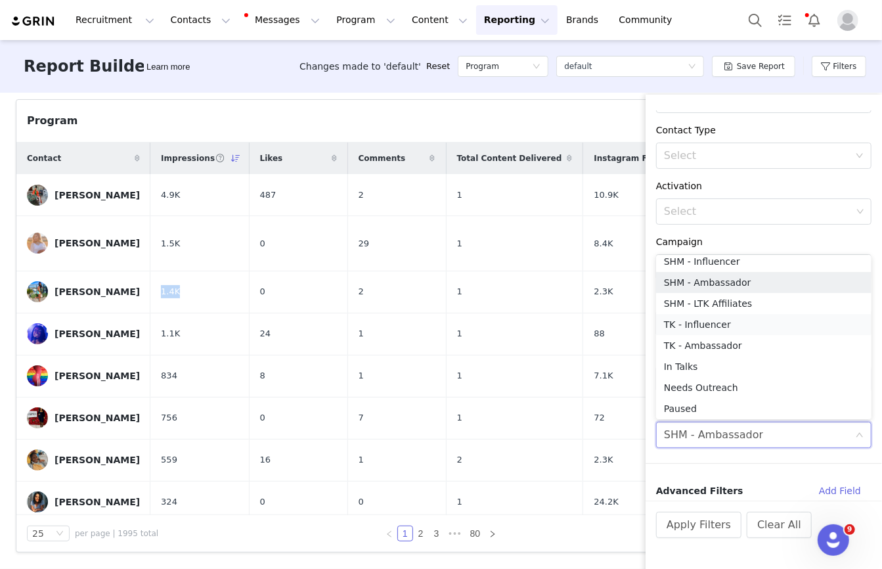
click at [715, 327] on li "TK - Influencer" at bounding box center [763, 324] width 215 height 21
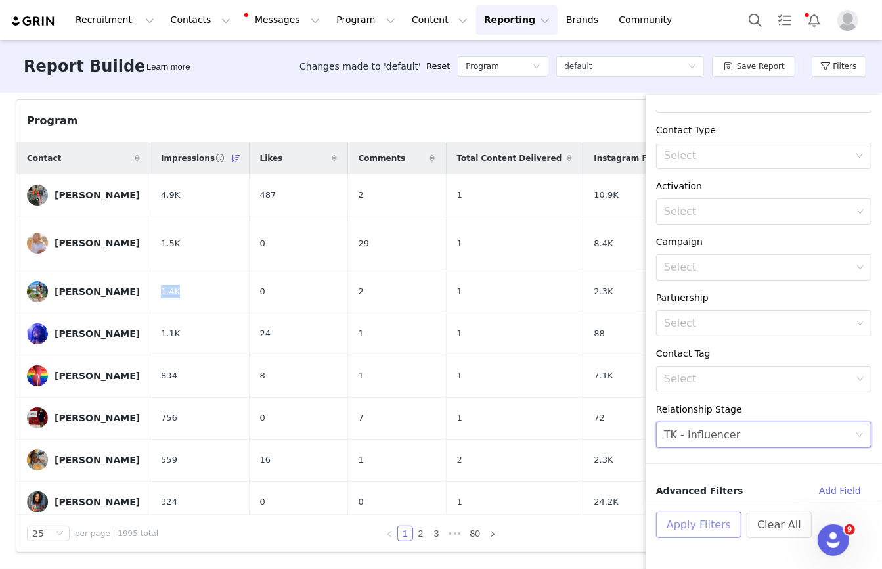
click at [692, 525] on button "Apply Filters" at bounding box center [698, 525] width 85 height 26
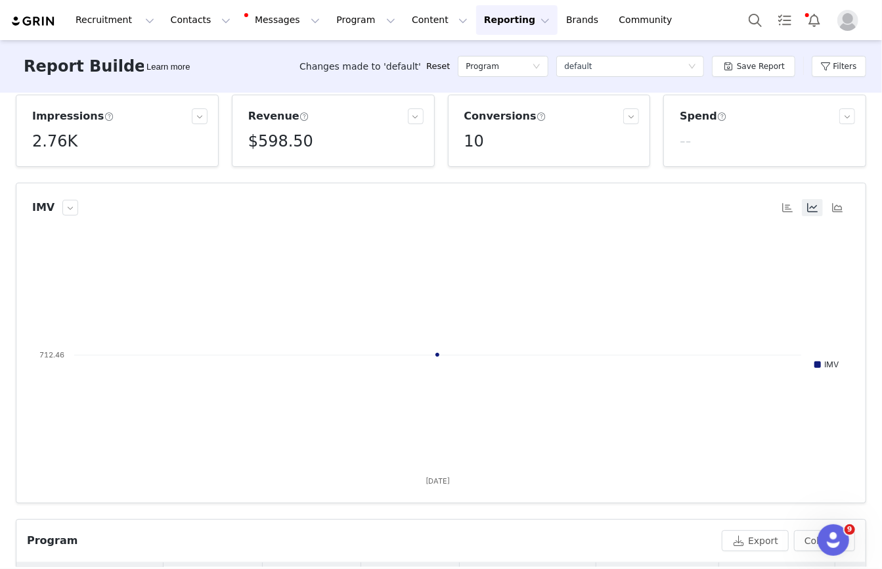
scroll to position [0, 0]
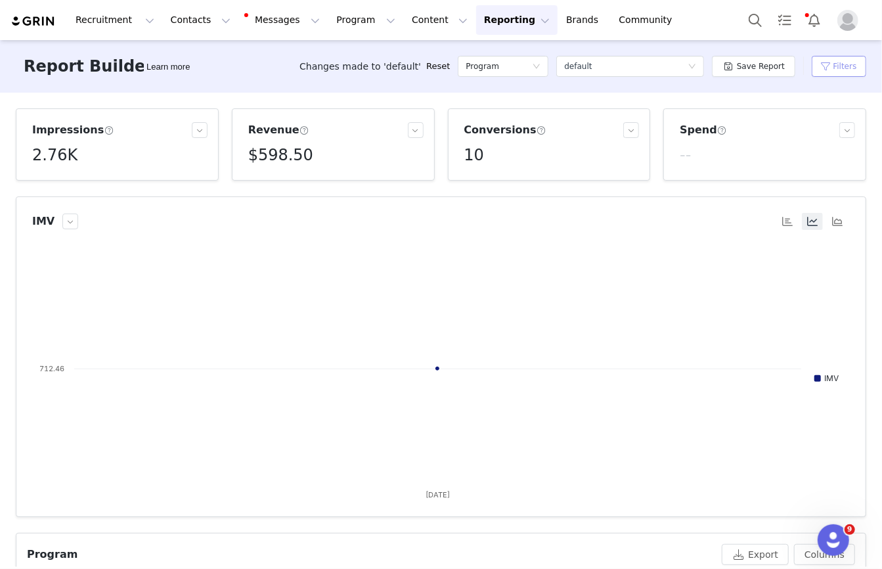
click at [835, 65] on button "Filters" at bounding box center [839, 66] width 55 height 21
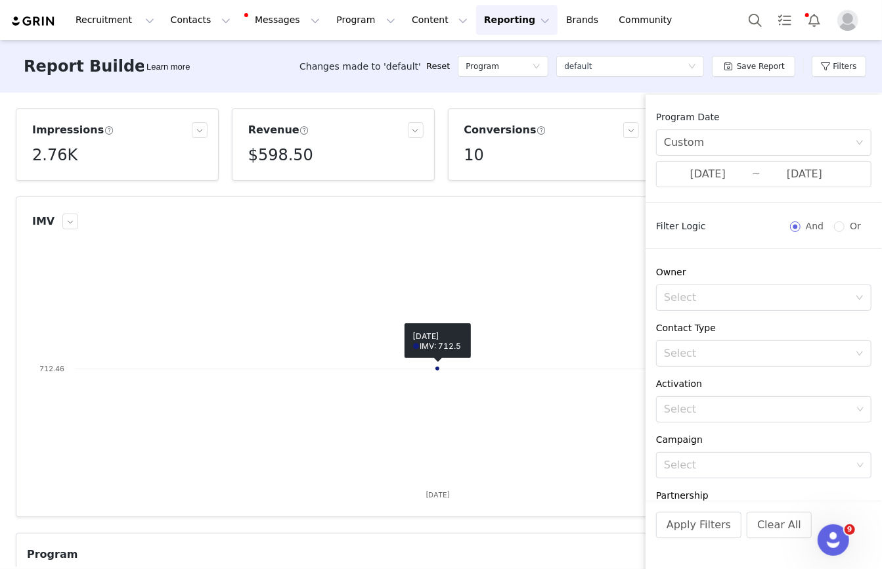
click at [55, 153] on h5 "2.76K" at bounding box center [54, 155] width 45 height 24
click at [46, 183] on p "2,758" at bounding box center [48, 185] width 22 height 12
copy p "2,758"
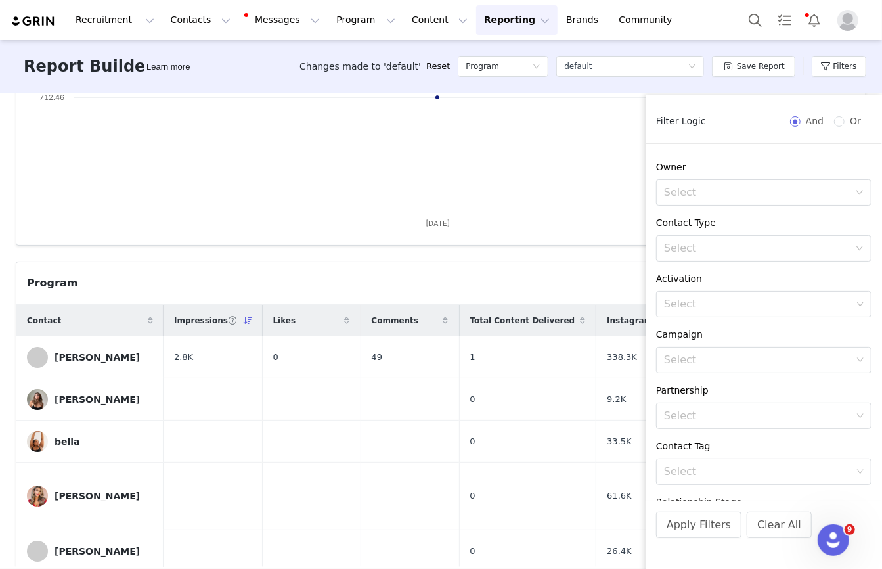
scroll to position [198, 0]
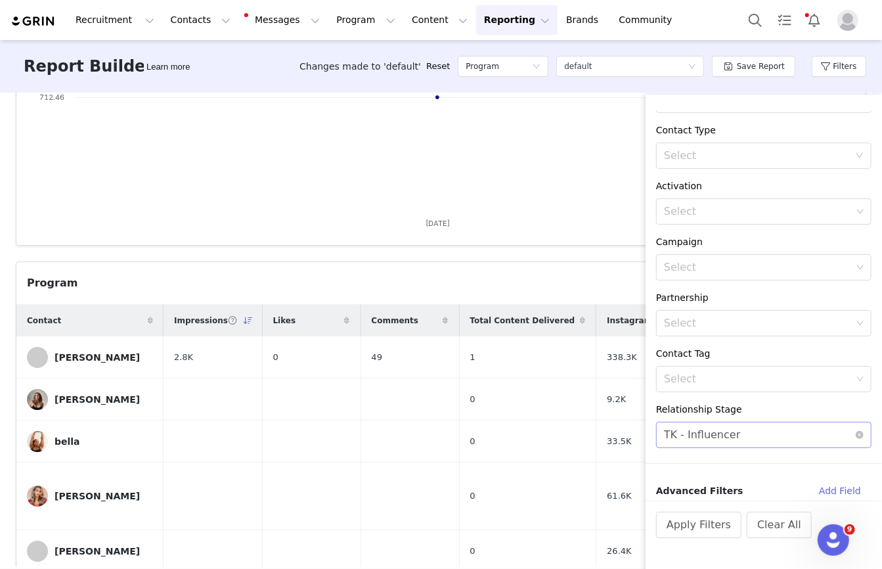
click at [720, 439] on div "TK - Influencer" at bounding box center [702, 434] width 77 height 25
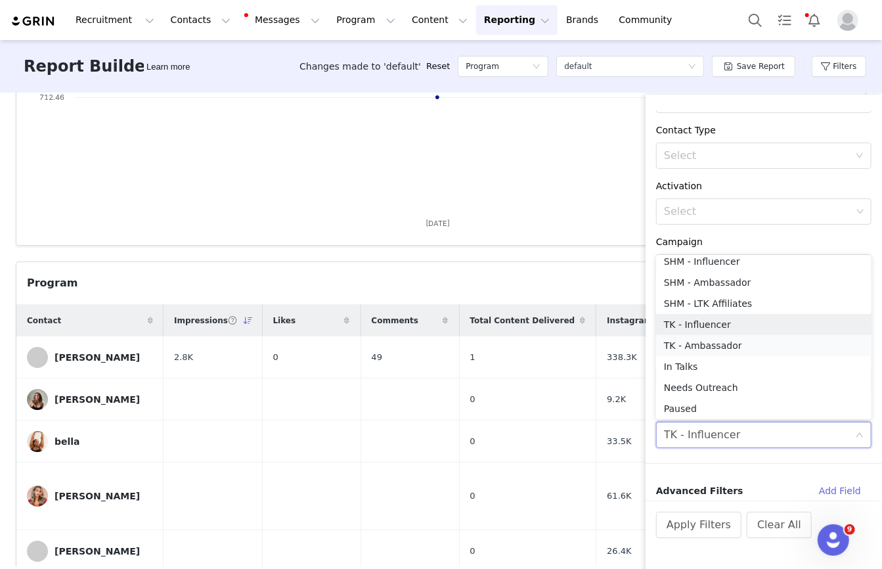
click at [713, 349] on li "TK - Ambassador" at bounding box center [763, 345] width 215 height 21
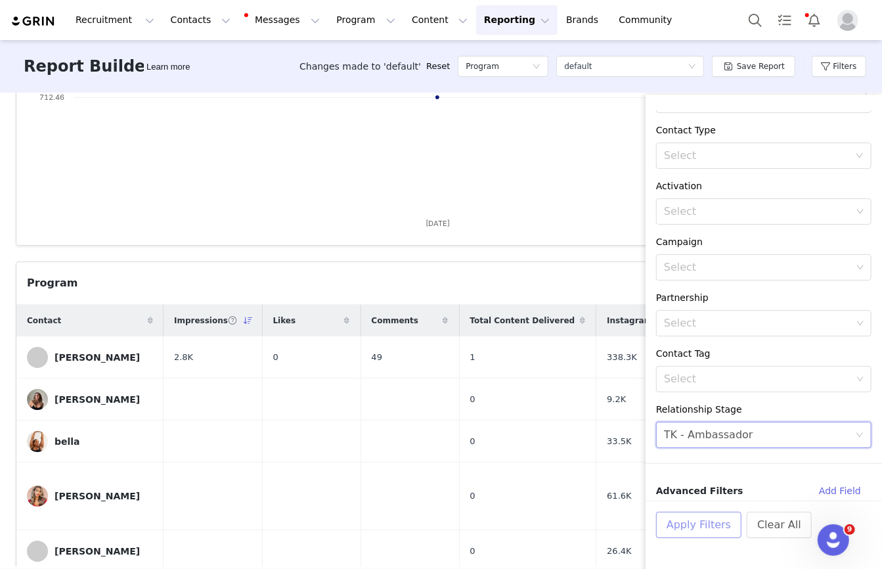
click at [690, 527] on button "Apply Filters" at bounding box center [698, 525] width 85 height 26
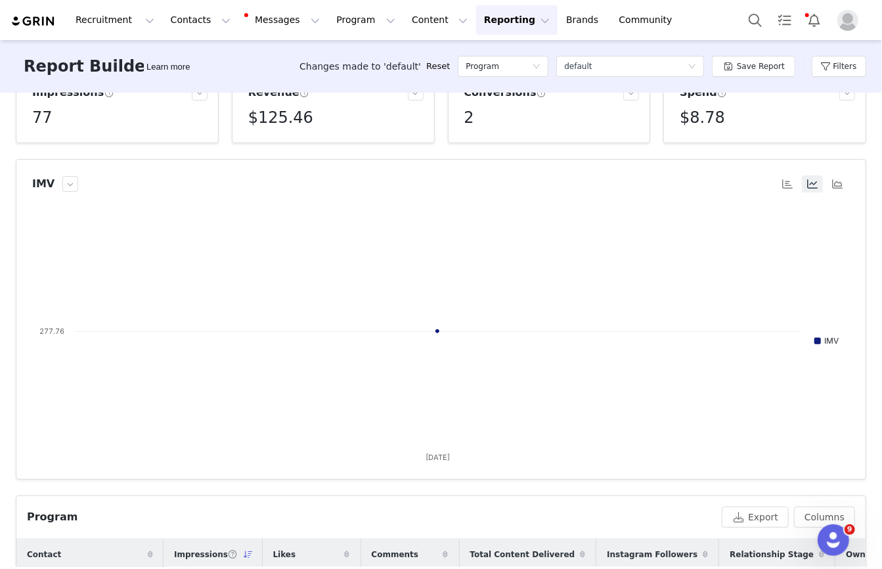
scroll to position [0, 0]
